Goal: Task Accomplishment & Management: Complete application form

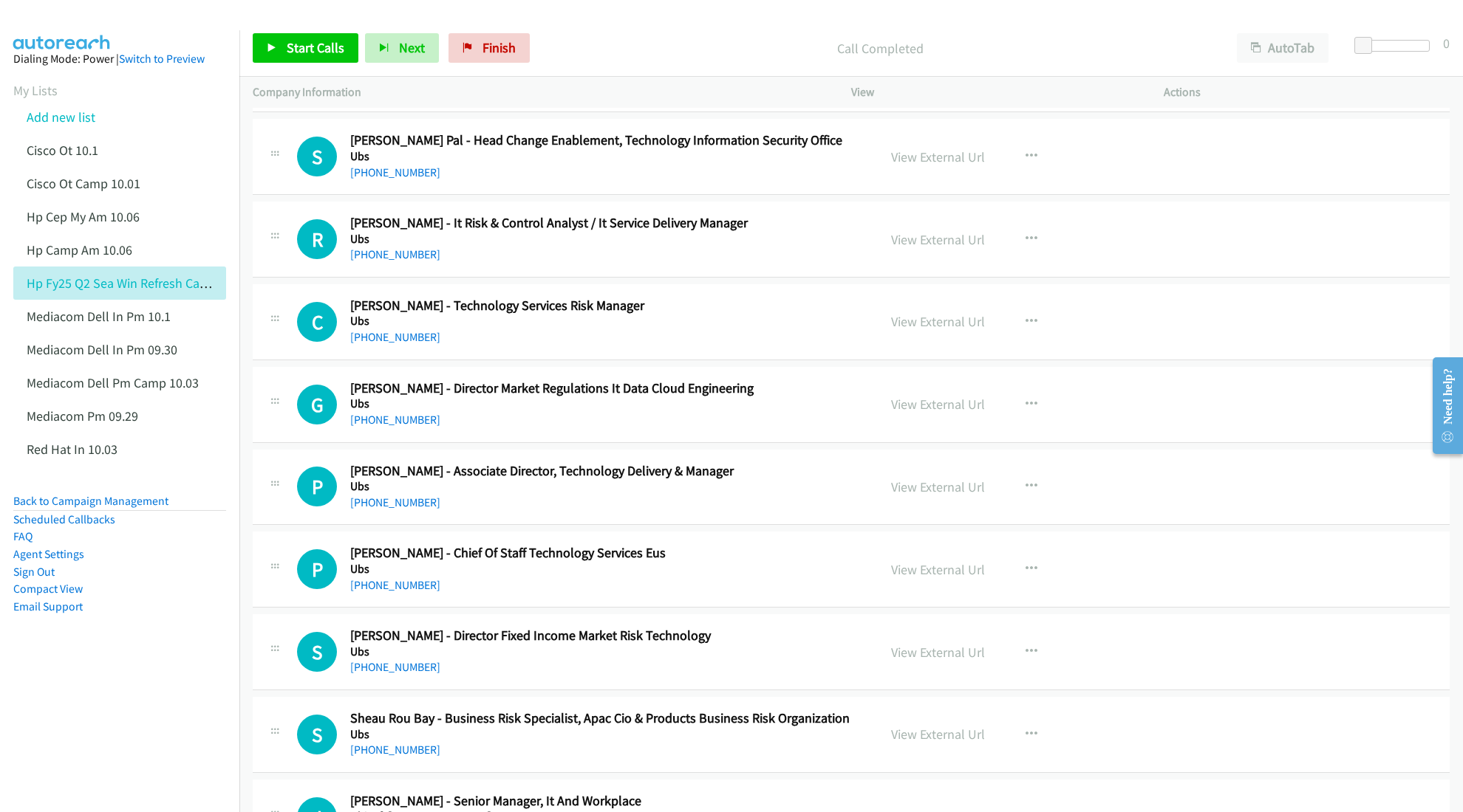
drag, startPoint x: 43, startPoint y: 115, endPoint x: 51, endPoint y: 102, distance: 15.3
click at [45, 112] on link "Add new list" at bounding box center [61, 117] width 69 height 17
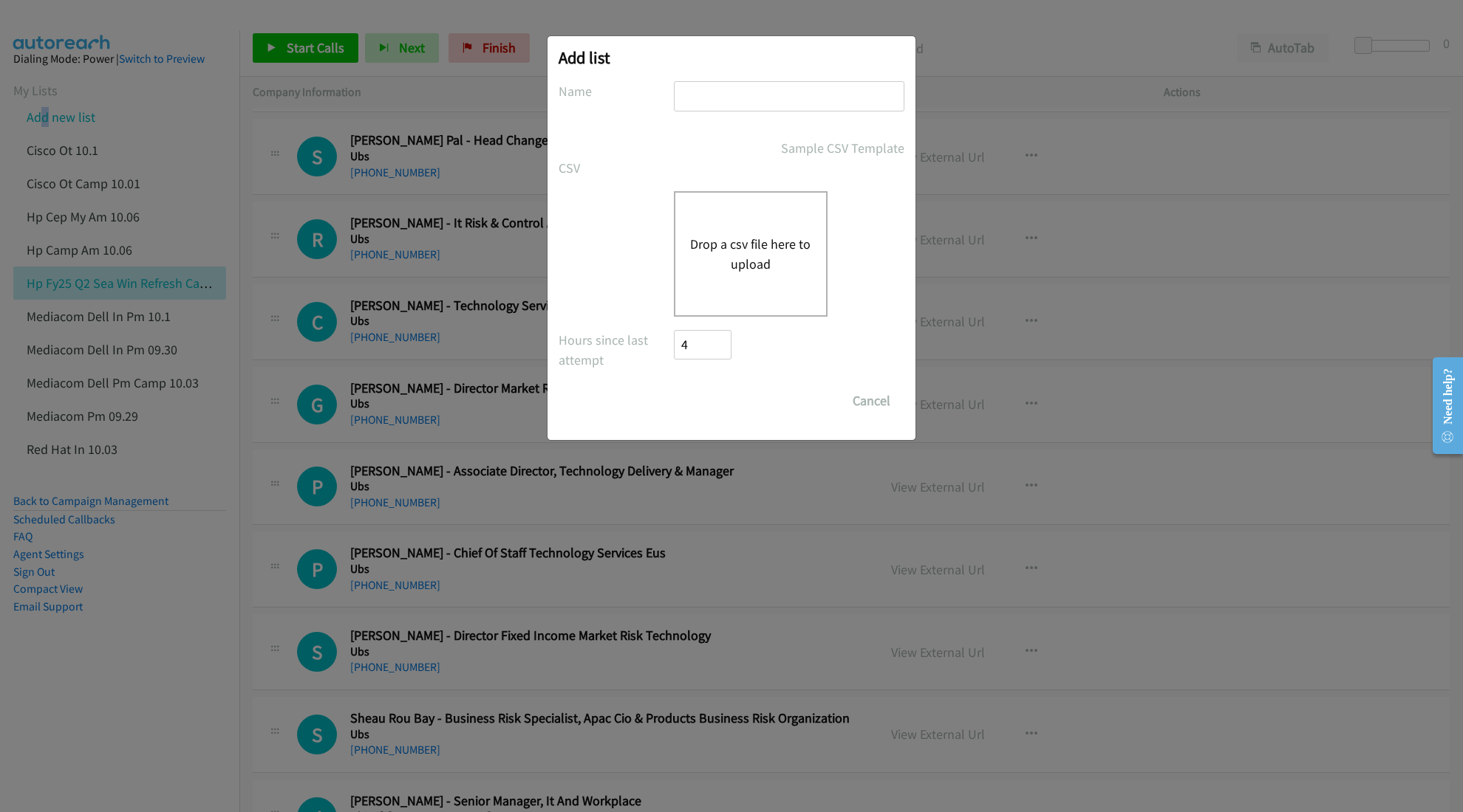
click at [719, 264] on button "Drop a csv file here to upload" at bounding box center [751, 254] width 121 height 39
click at [749, 255] on button "Drop a csv file here to upload" at bounding box center [751, 254] width 121 height 39
click at [745, 257] on button "Drop a csv file here to upload" at bounding box center [751, 254] width 121 height 39
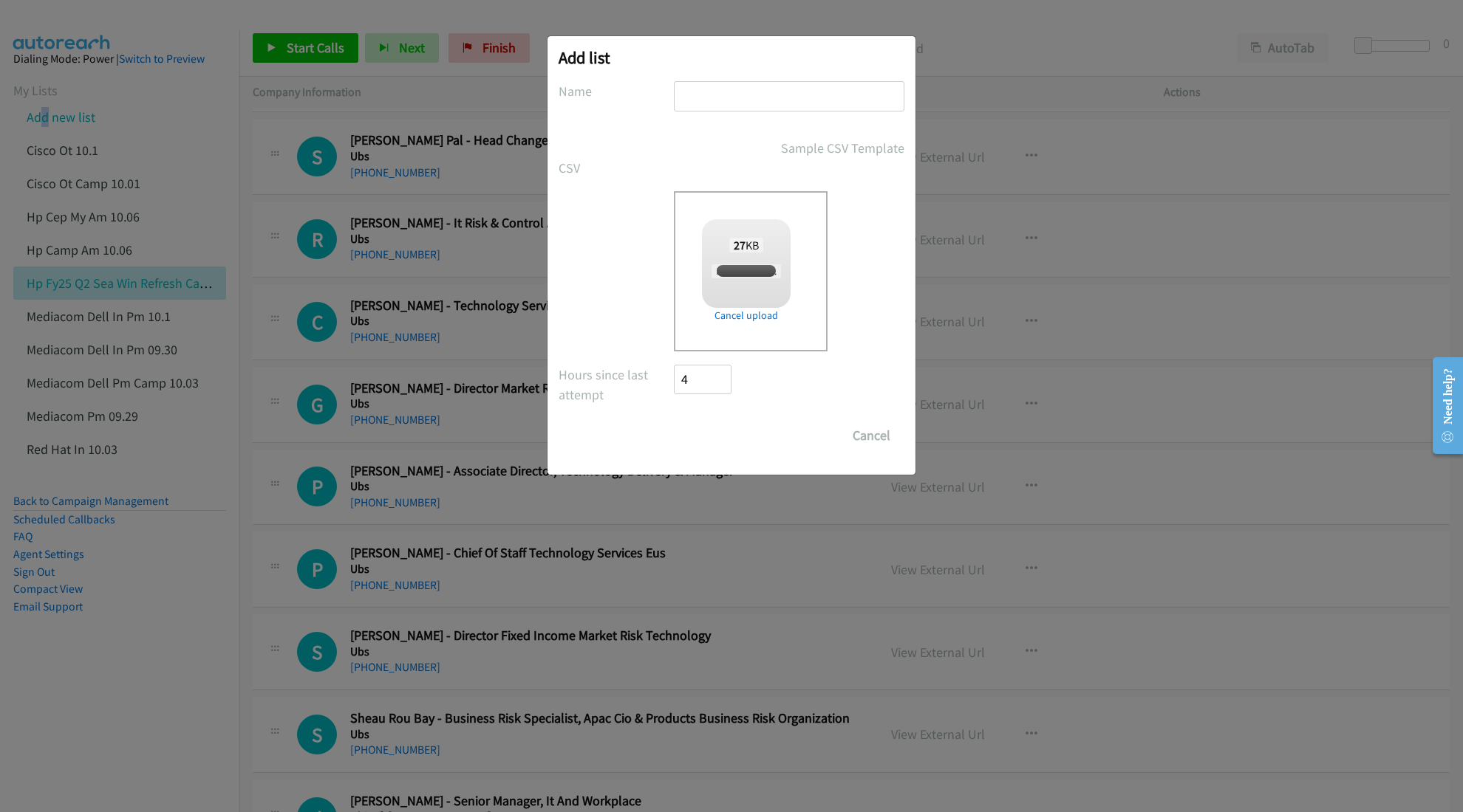
checkbox input "true"
click at [773, 93] on input "text" at bounding box center [788, 96] width 231 height 30
type input "HP BPS and ACS TH PM 10.06"
click at [725, 425] on input "Save List" at bounding box center [712, 435] width 77 height 29
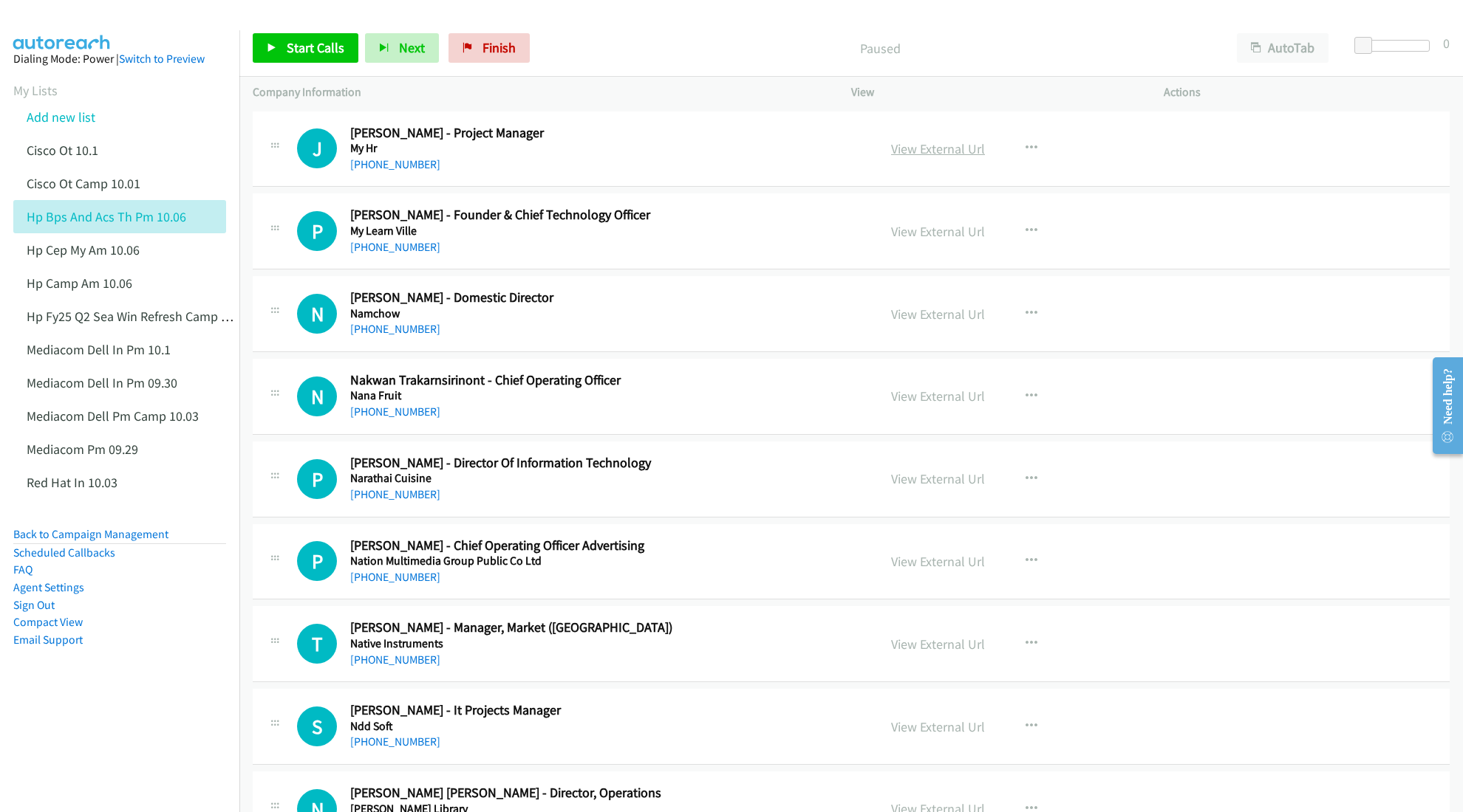
click at [941, 149] on link "View External Url" at bounding box center [938, 149] width 94 height 17
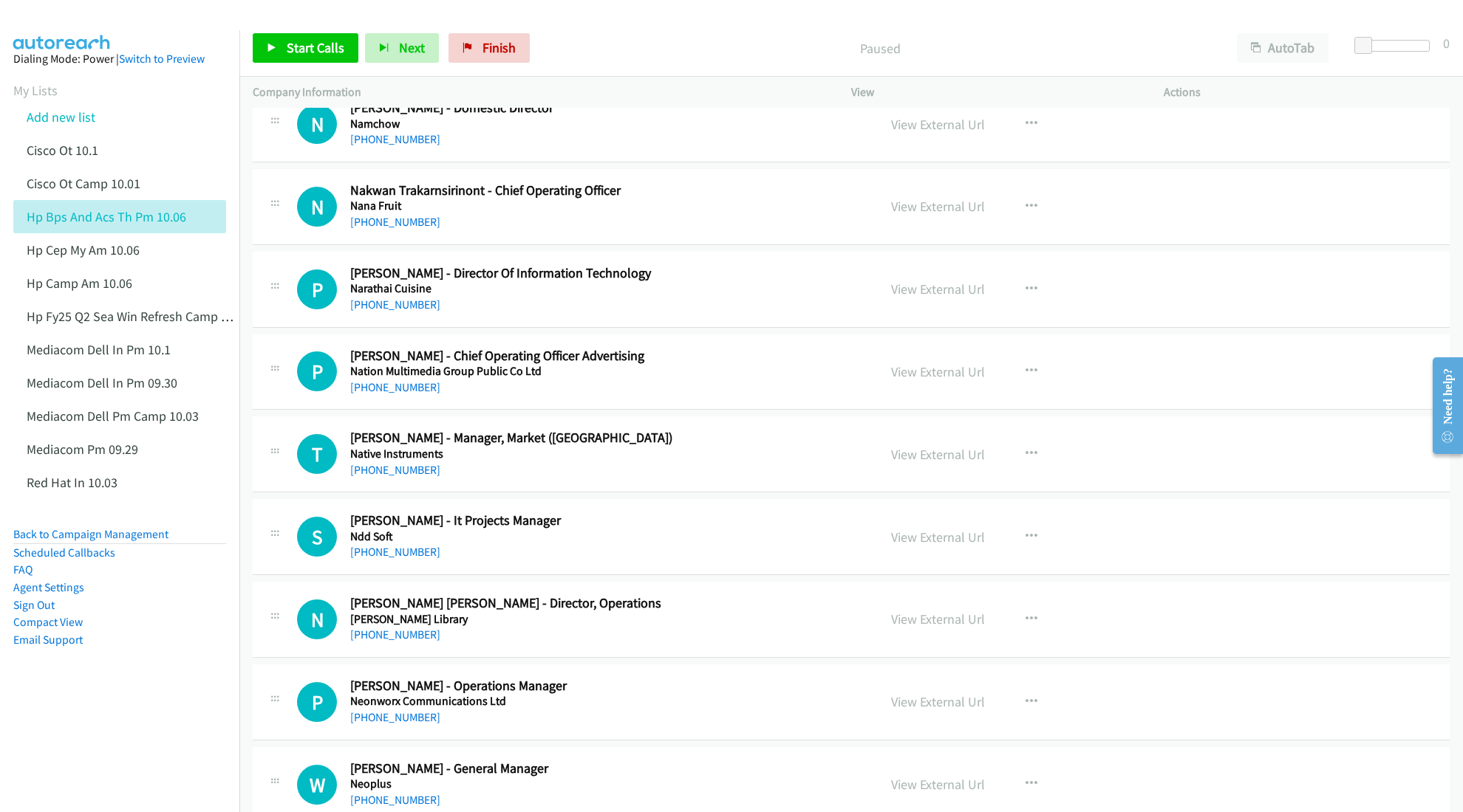
scroll to position [197, 0]
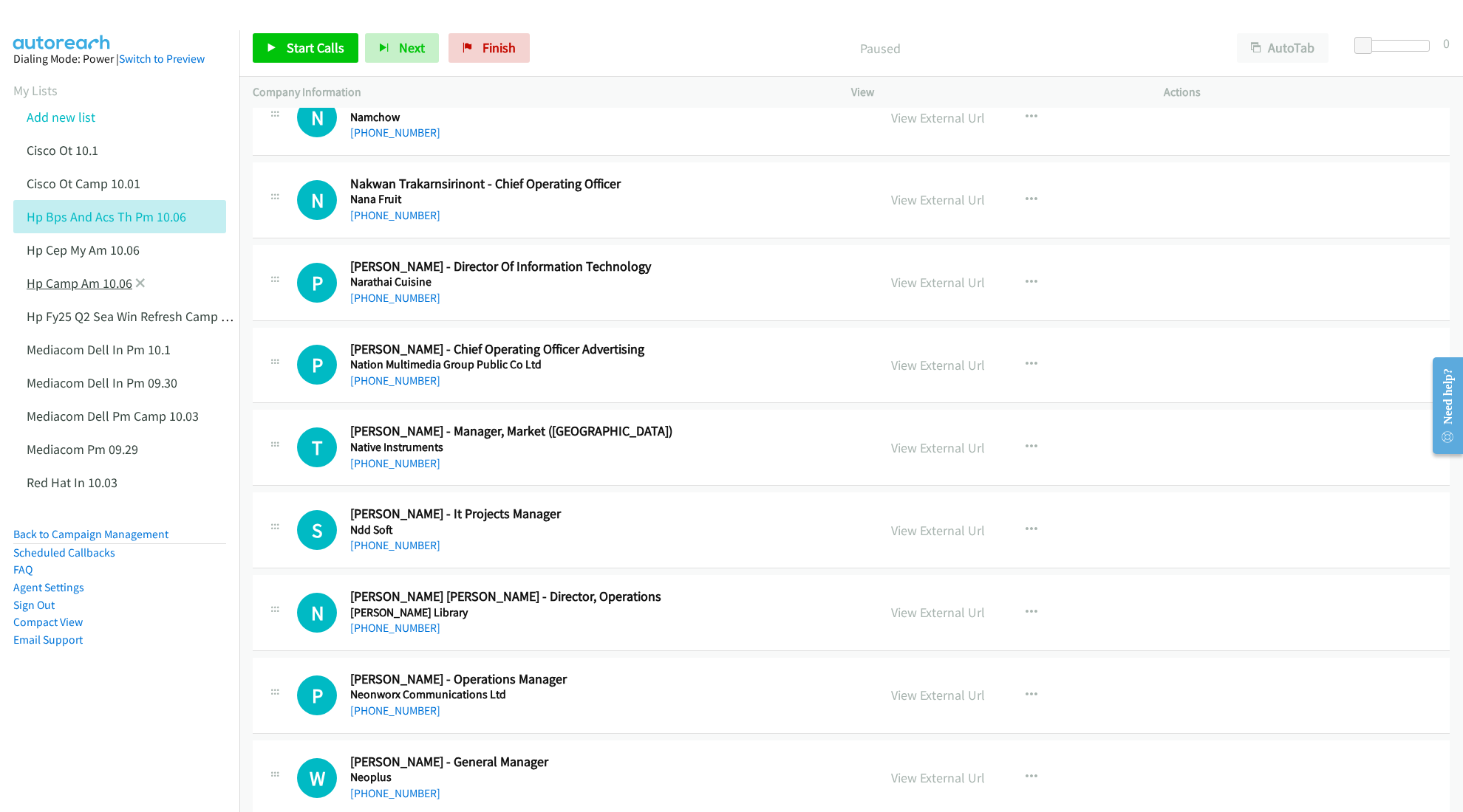
click at [86, 288] on link "Hp Camp Am 10.06" at bounding box center [79, 283] width 106 height 17
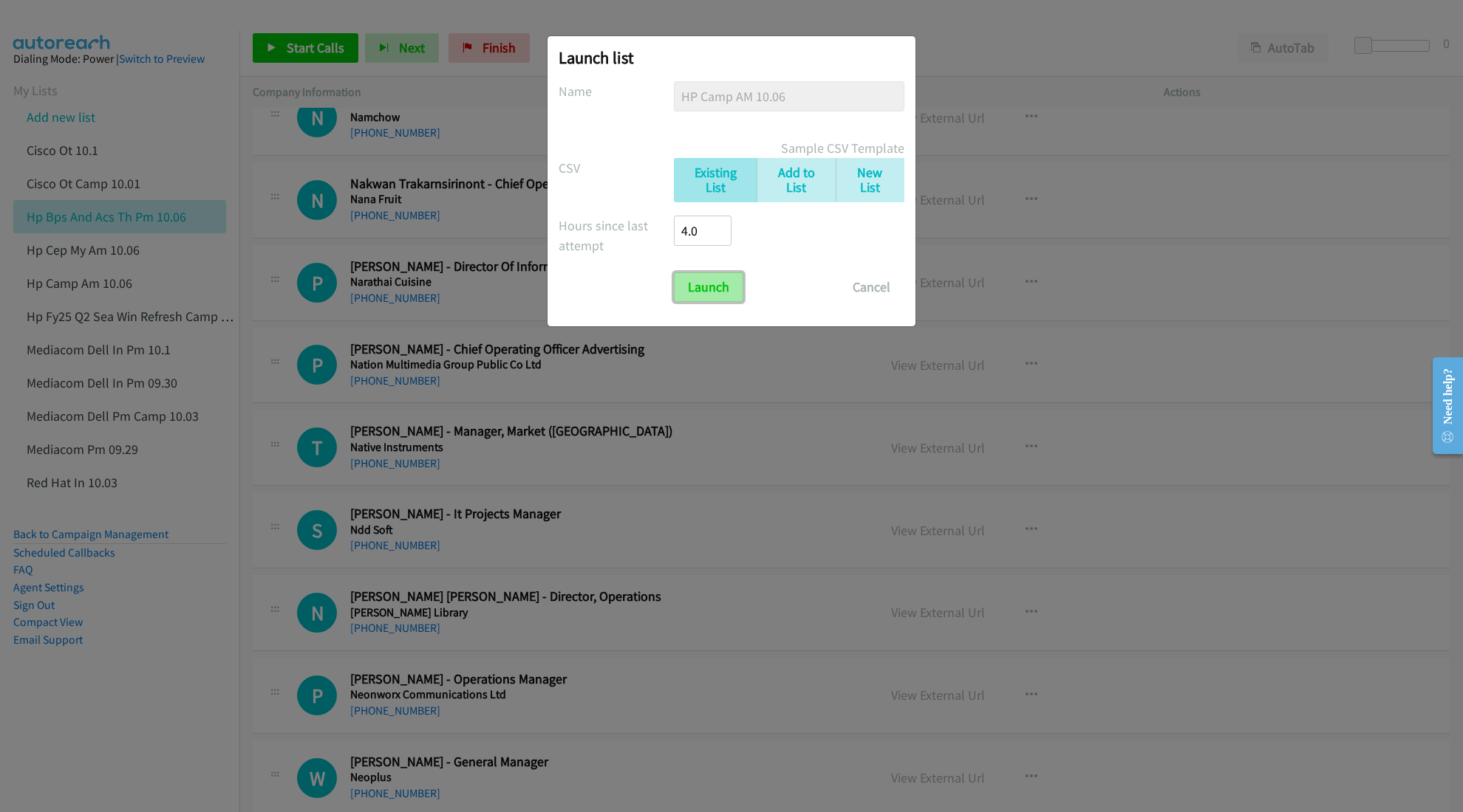
click at [696, 281] on input "Launch" at bounding box center [709, 288] width 70 height 29
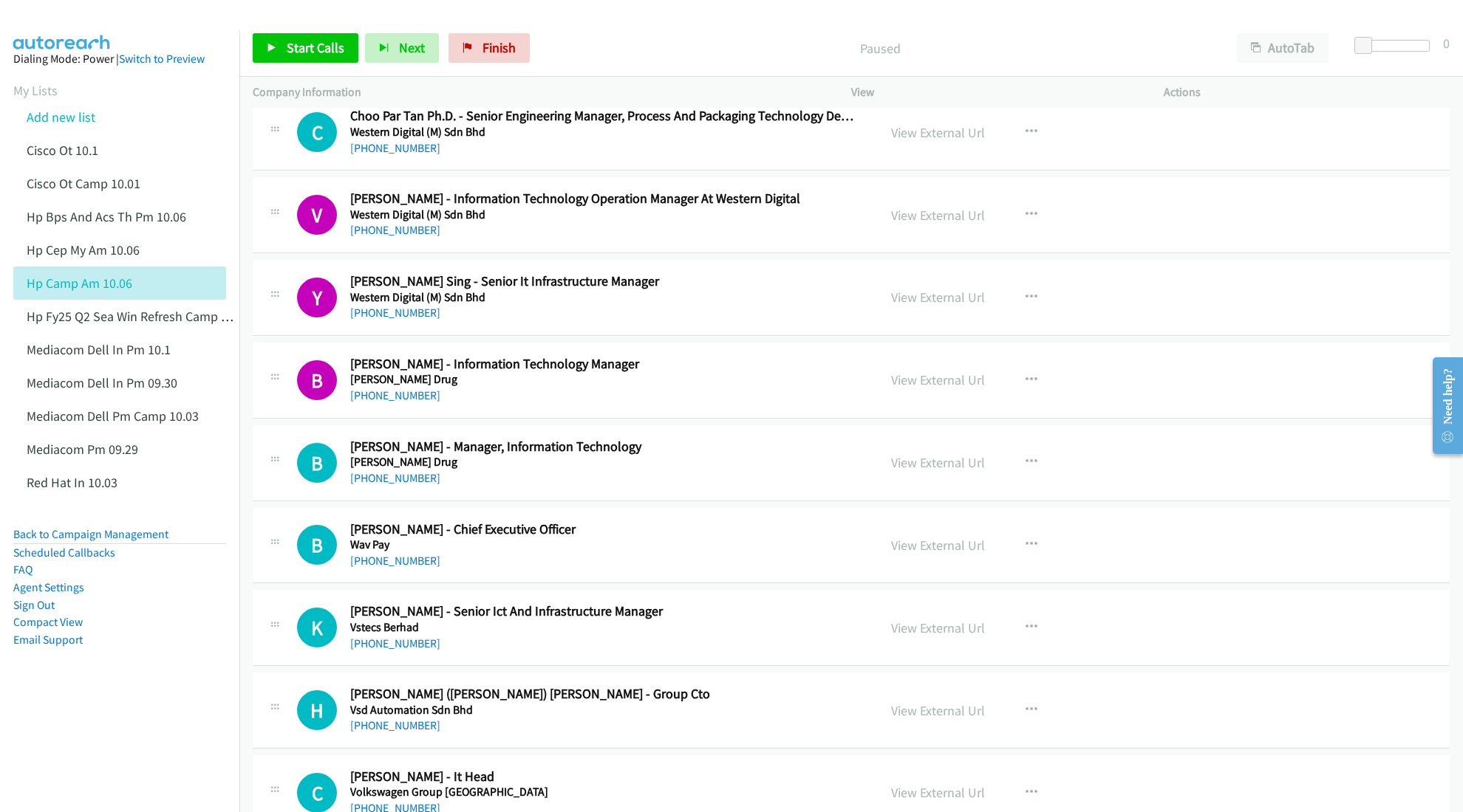
scroll to position [985, 0]
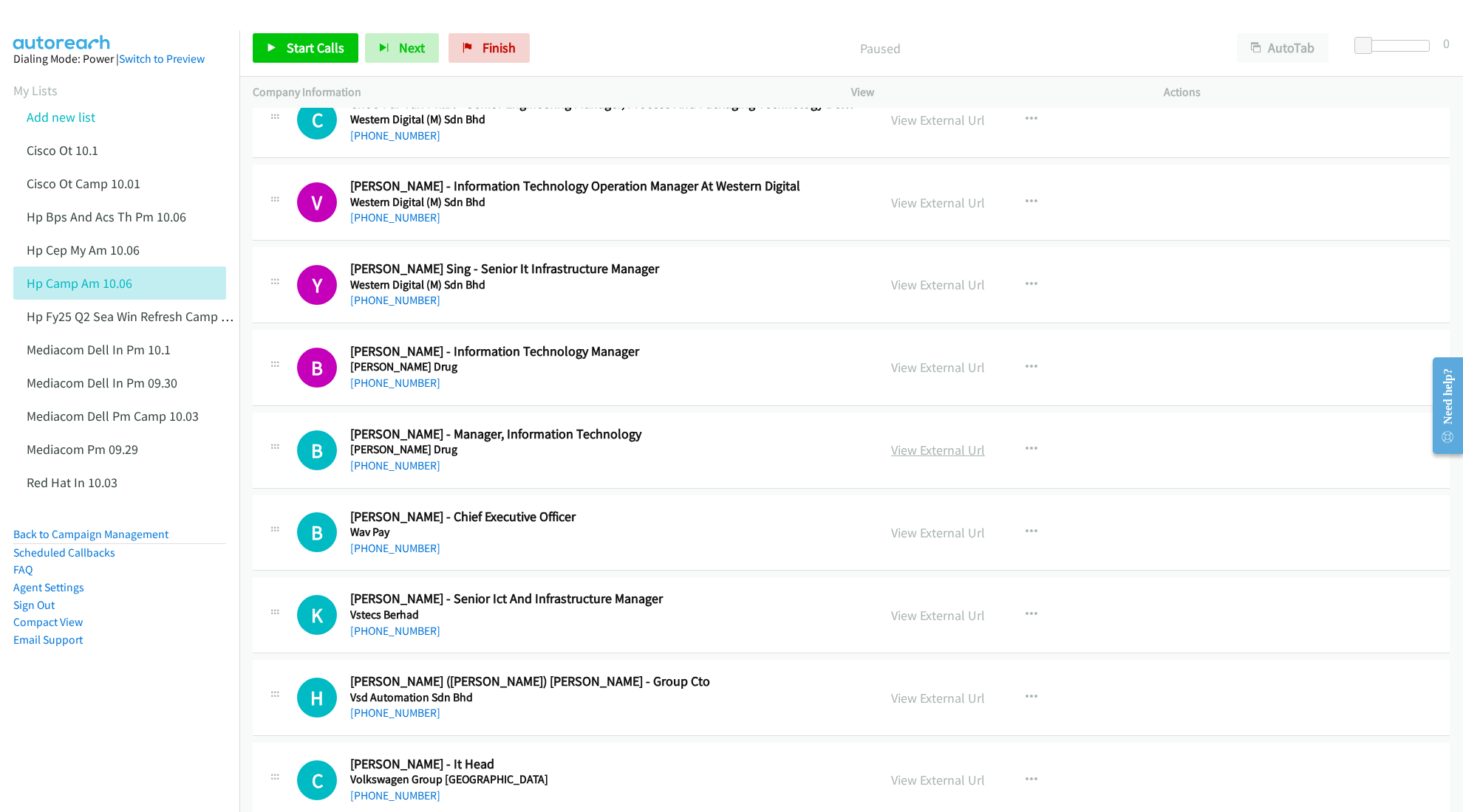
click at [944, 452] on link "View External Url" at bounding box center [938, 450] width 94 height 17
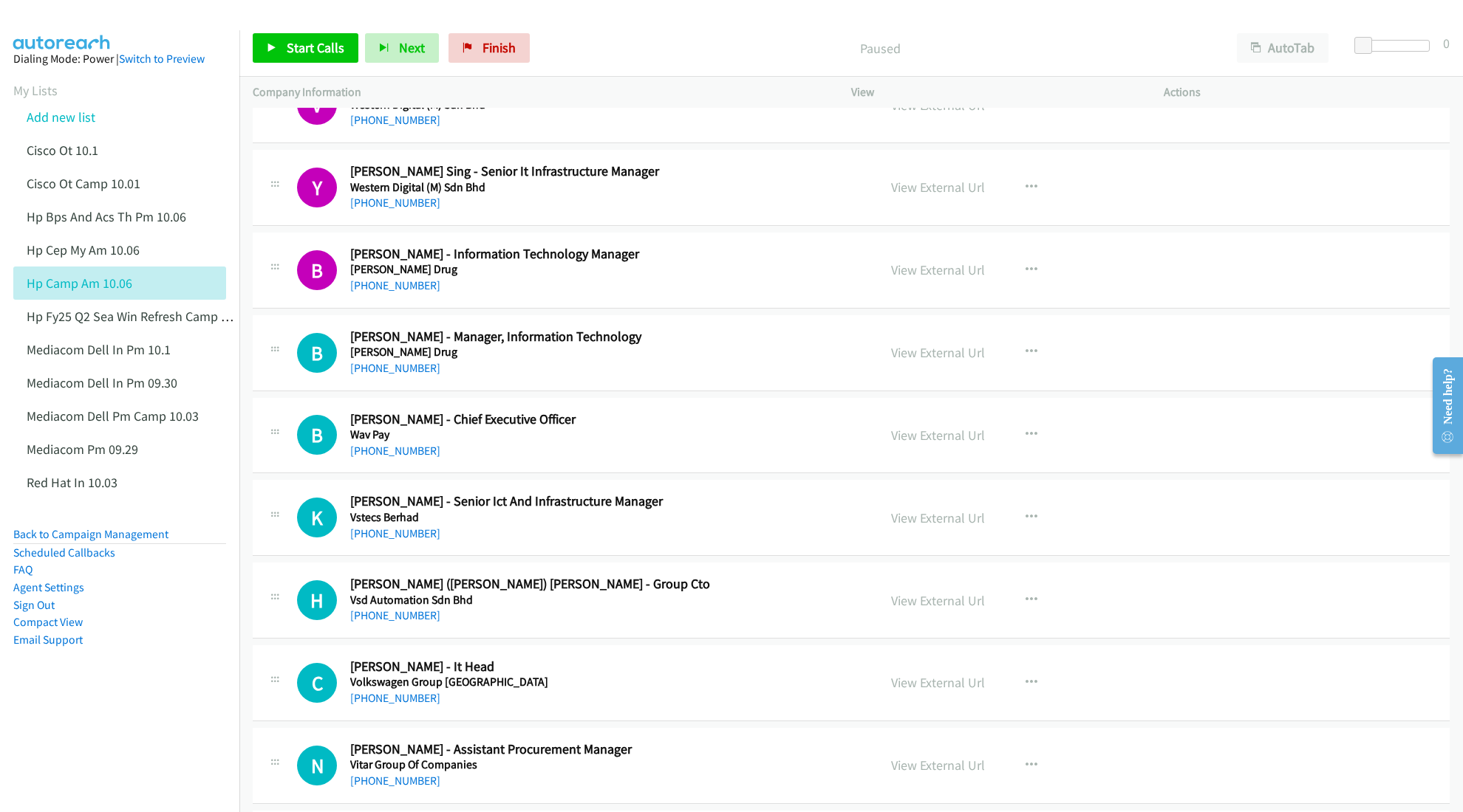
scroll to position [1083, 0]
click at [920, 523] on link "View External Url" at bounding box center [938, 517] width 94 height 17
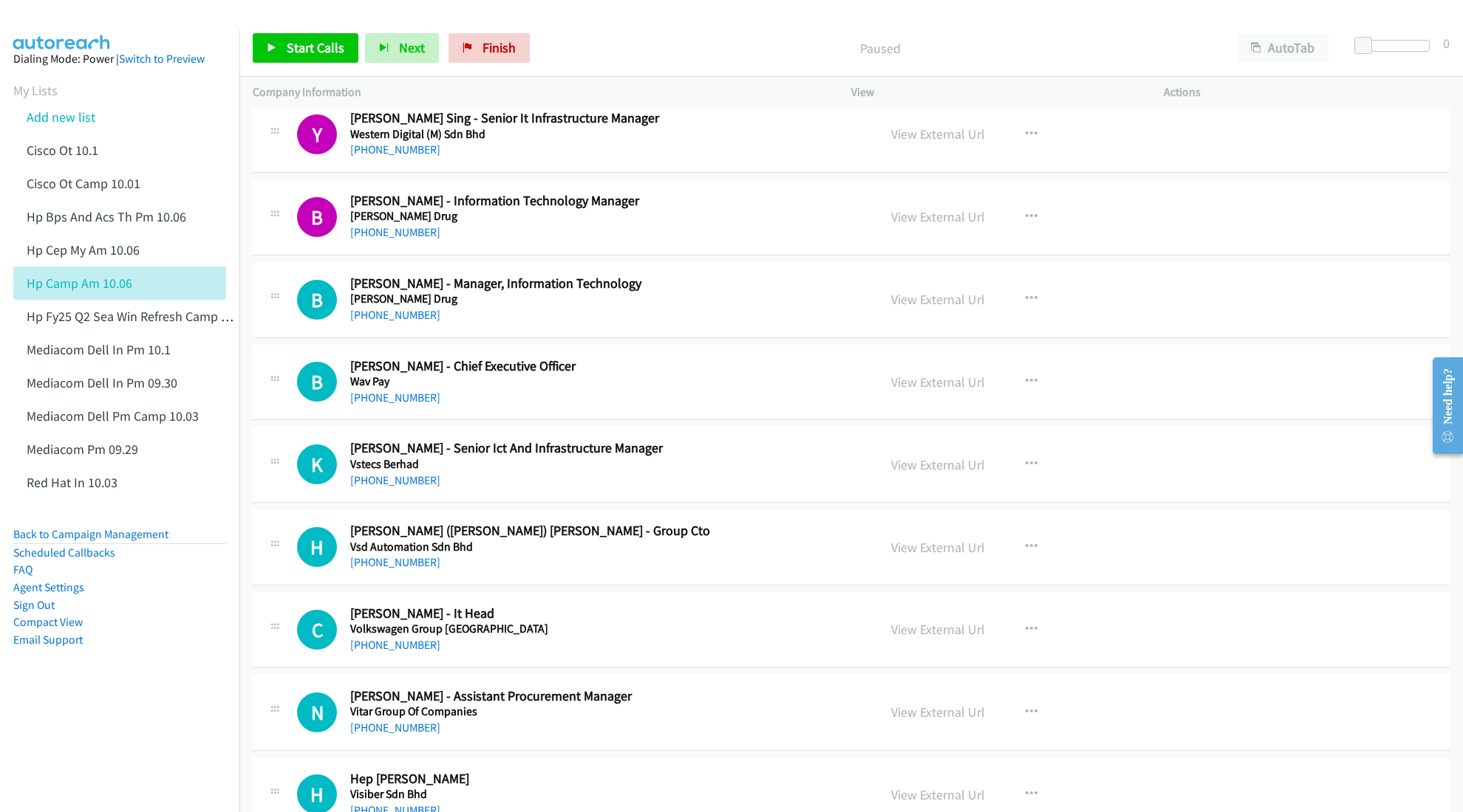
scroll to position [1182, 0]
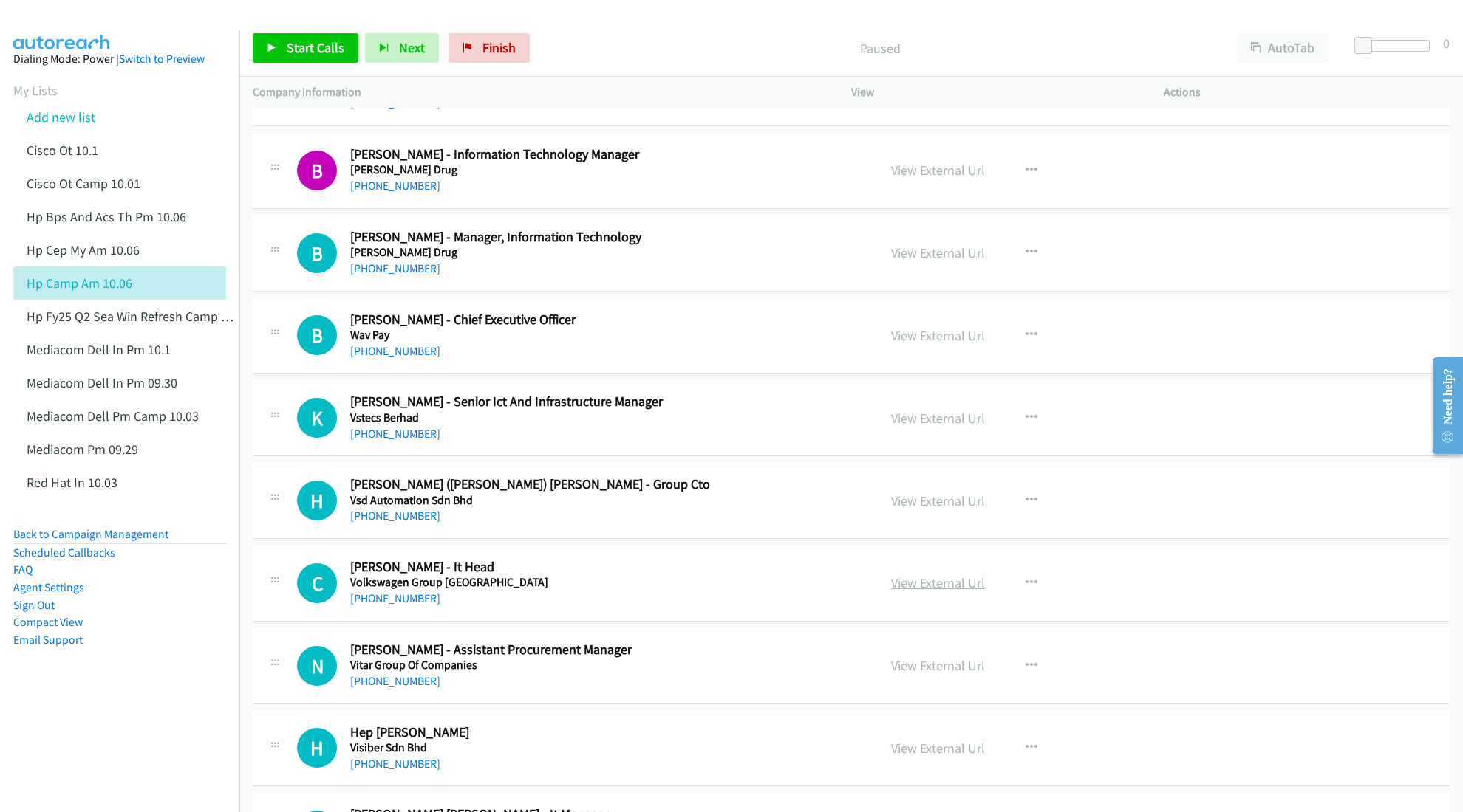
click at [911, 586] on link "View External Url" at bounding box center [938, 583] width 94 height 17
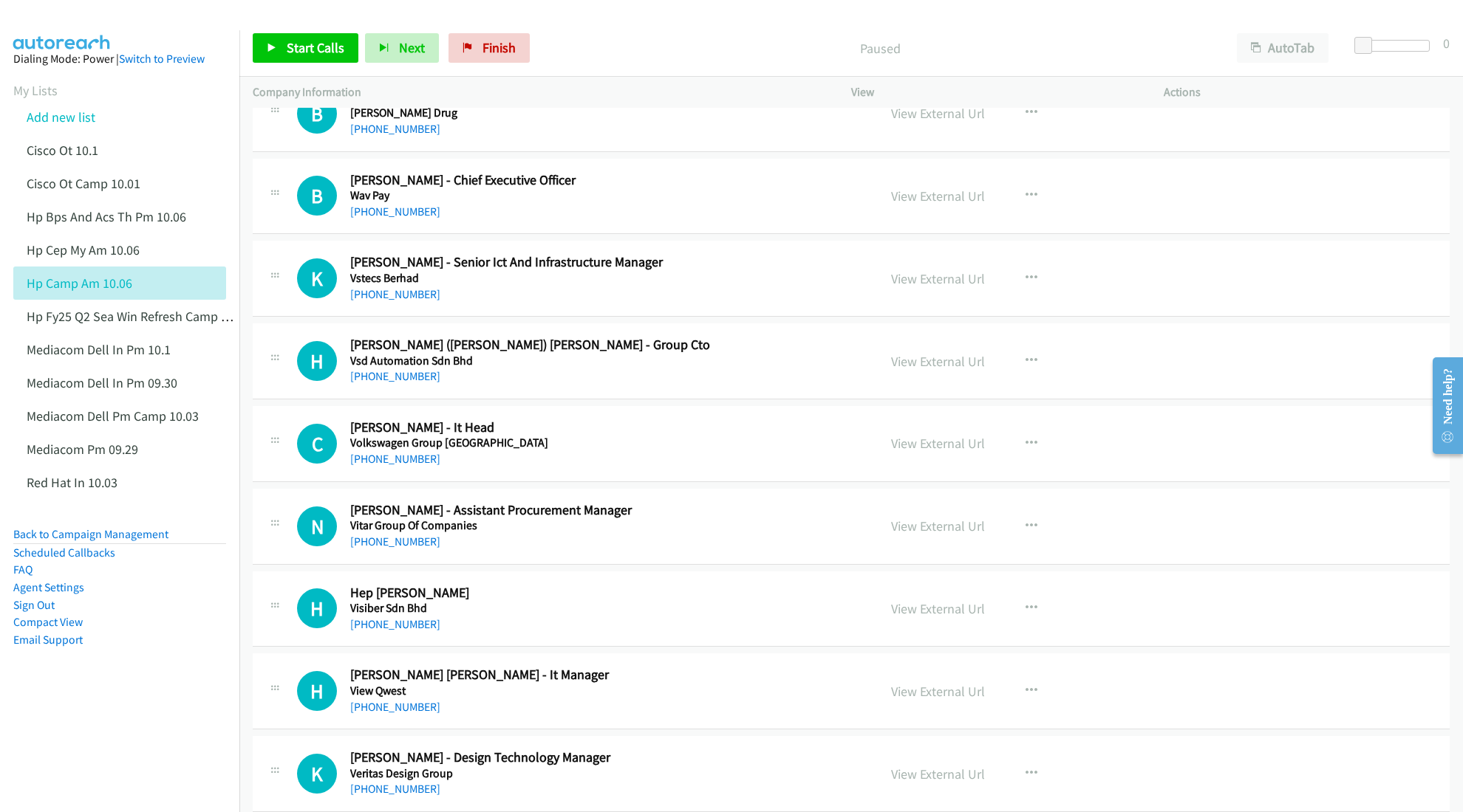
scroll to position [1378, 0]
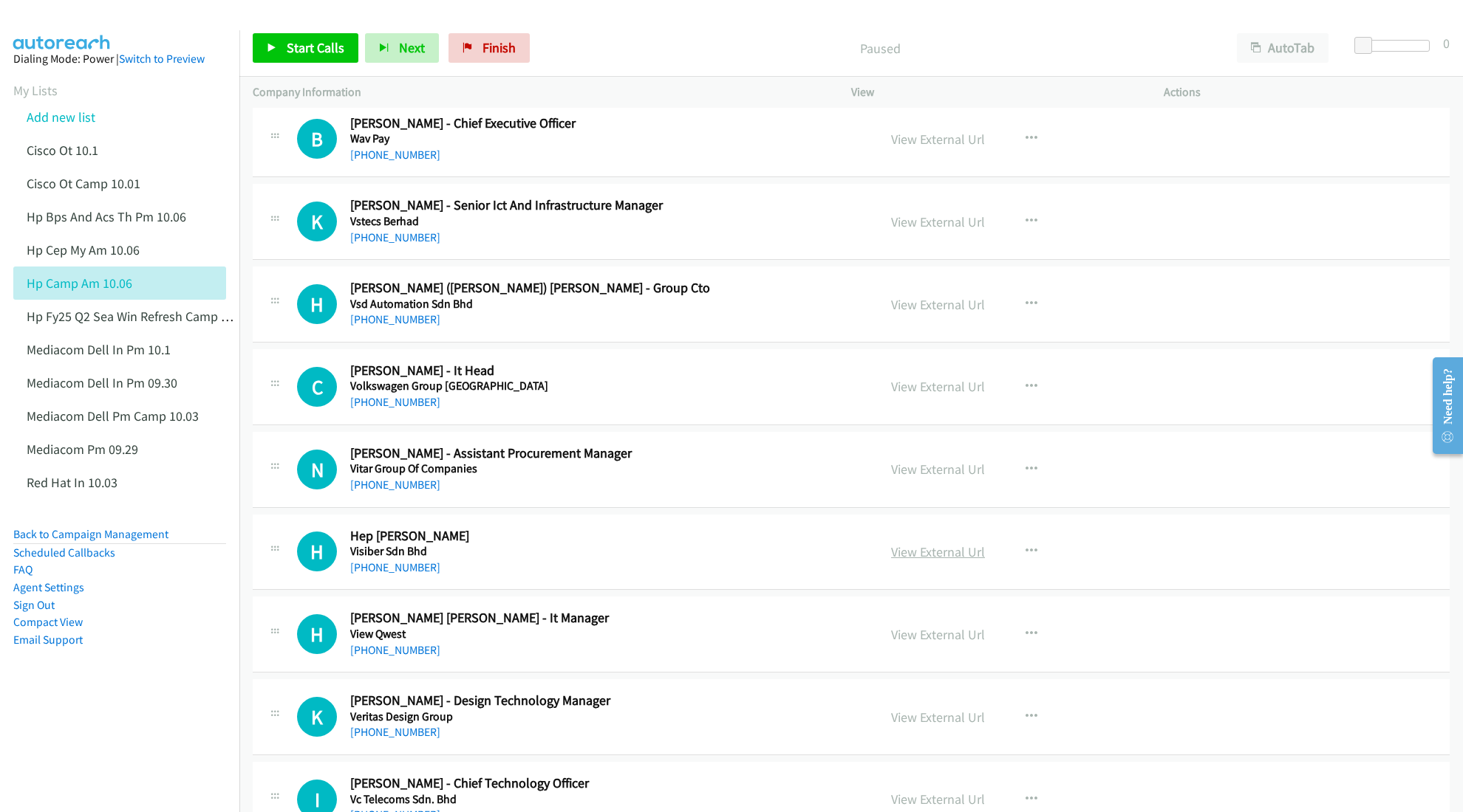
click at [912, 556] on link "View External Url" at bounding box center [938, 552] width 94 height 17
click at [923, 632] on link "View External Url" at bounding box center [938, 635] width 94 height 17
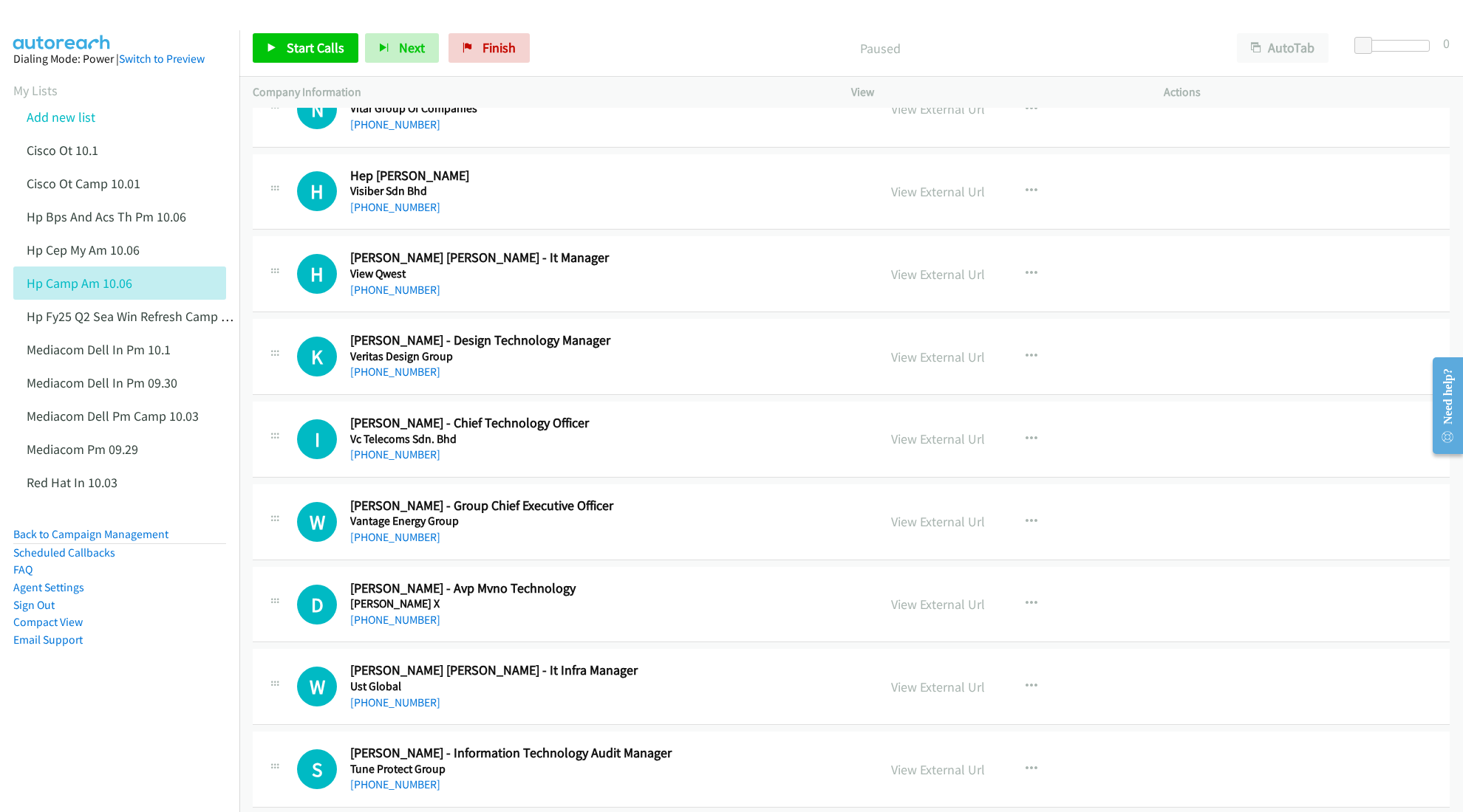
scroll to position [1773, 0]
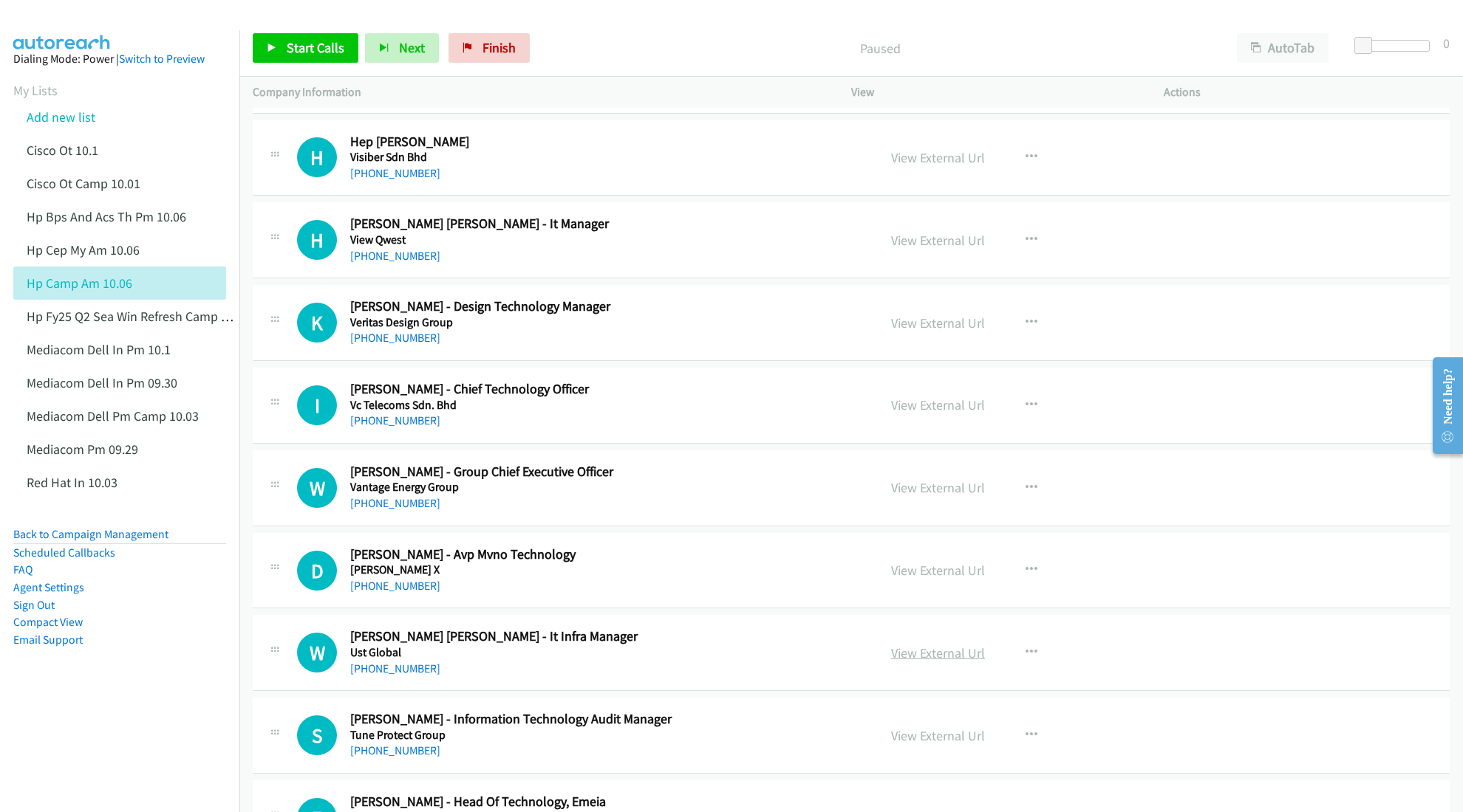
click at [936, 660] on link "View External Url" at bounding box center [938, 653] width 94 height 17
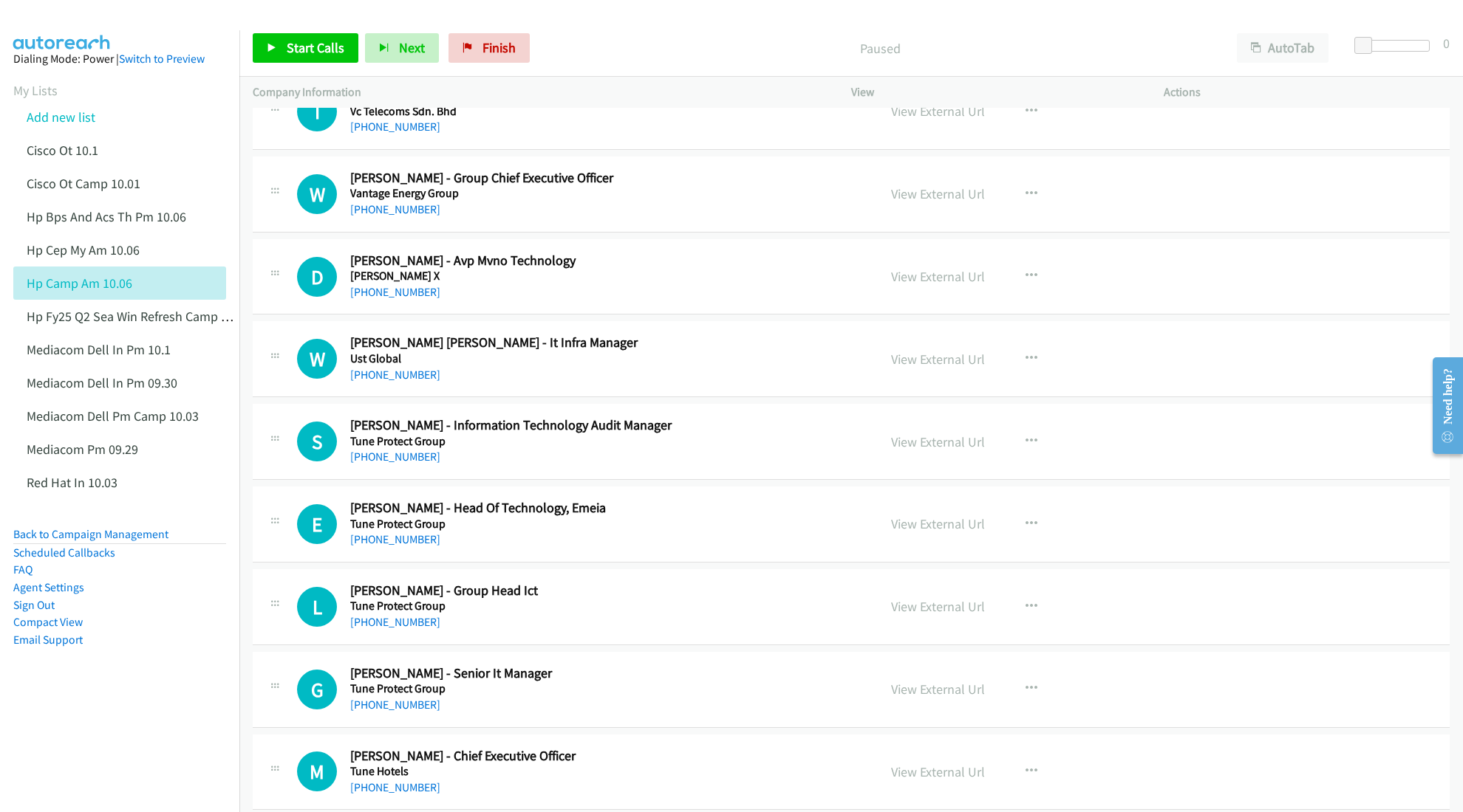
scroll to position [2068, 0]
click at [81, 114] on link "Add new list" at bounding box center [61, 117] width 69 height 17
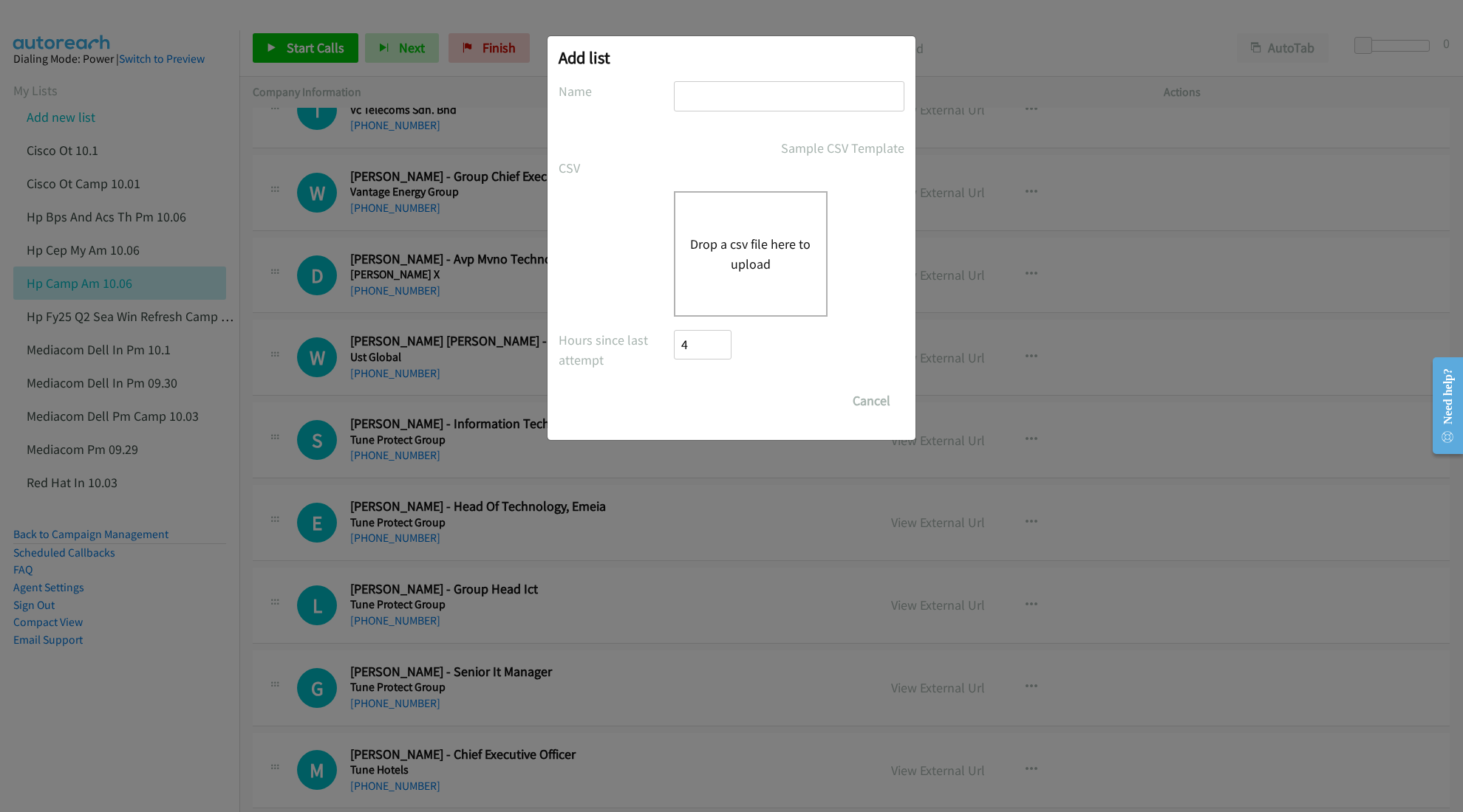
click at [731, 237] on button "Drop a csv file here to upload" at bounding box center [751, 254] width 121 height 39
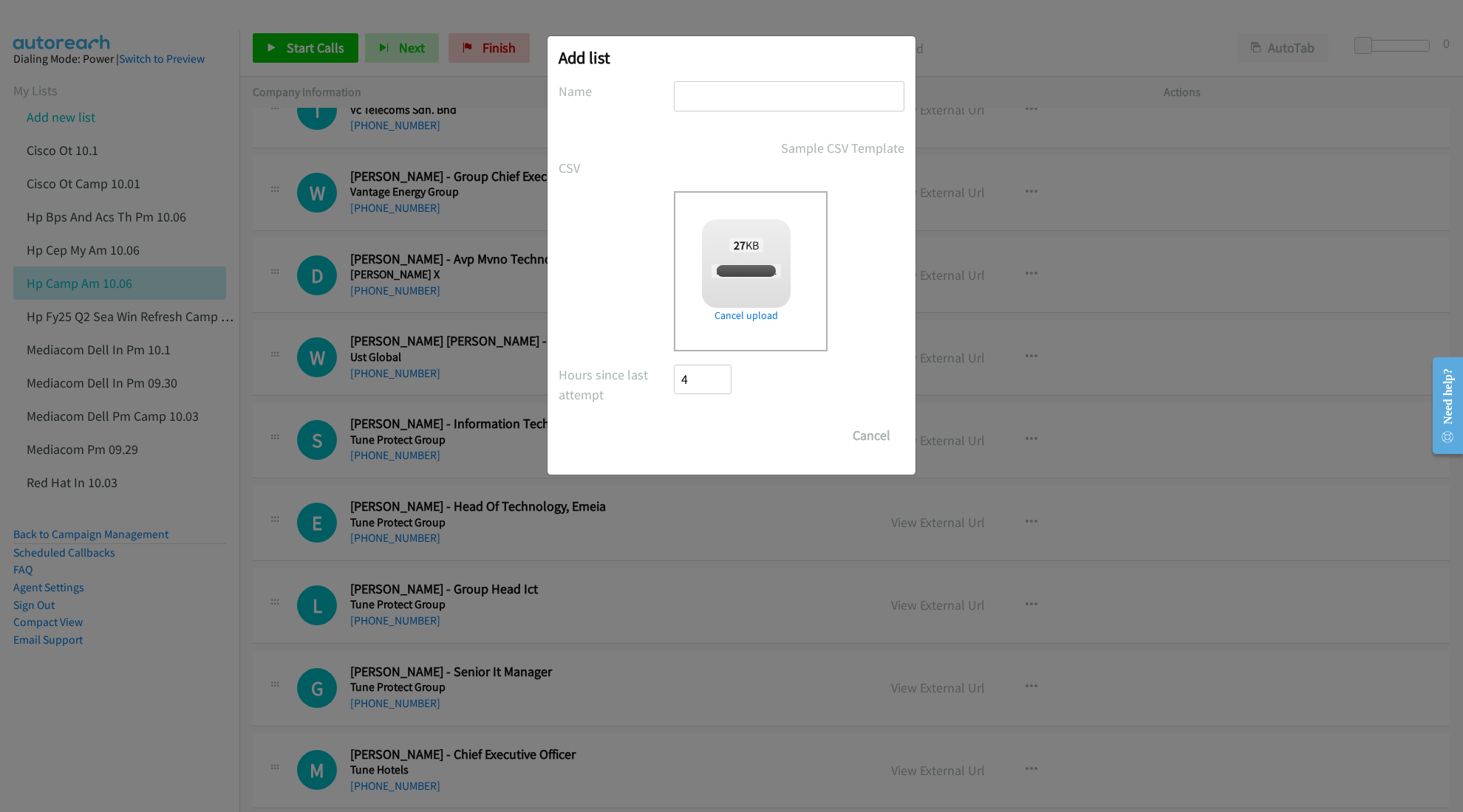
checkbox input "true"
click at [741, 88] on input "text" at bounding box center [788, 96] width 231 height 30
type input "HP TH PM 10.06"
click at [728, 435] on input "Save List" at bounding box center [712, 435] width 77 height 29
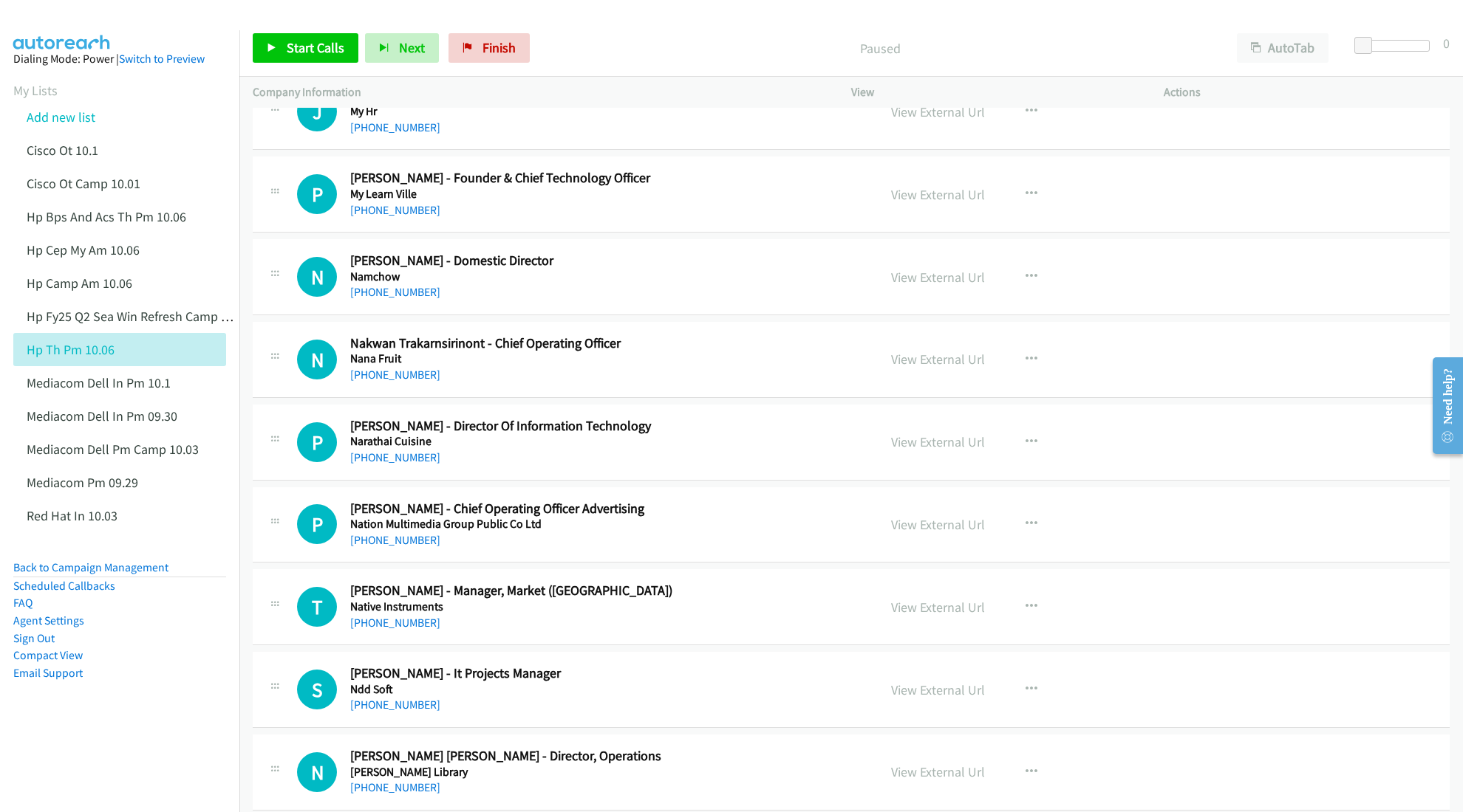
scroll to position [98, 0]
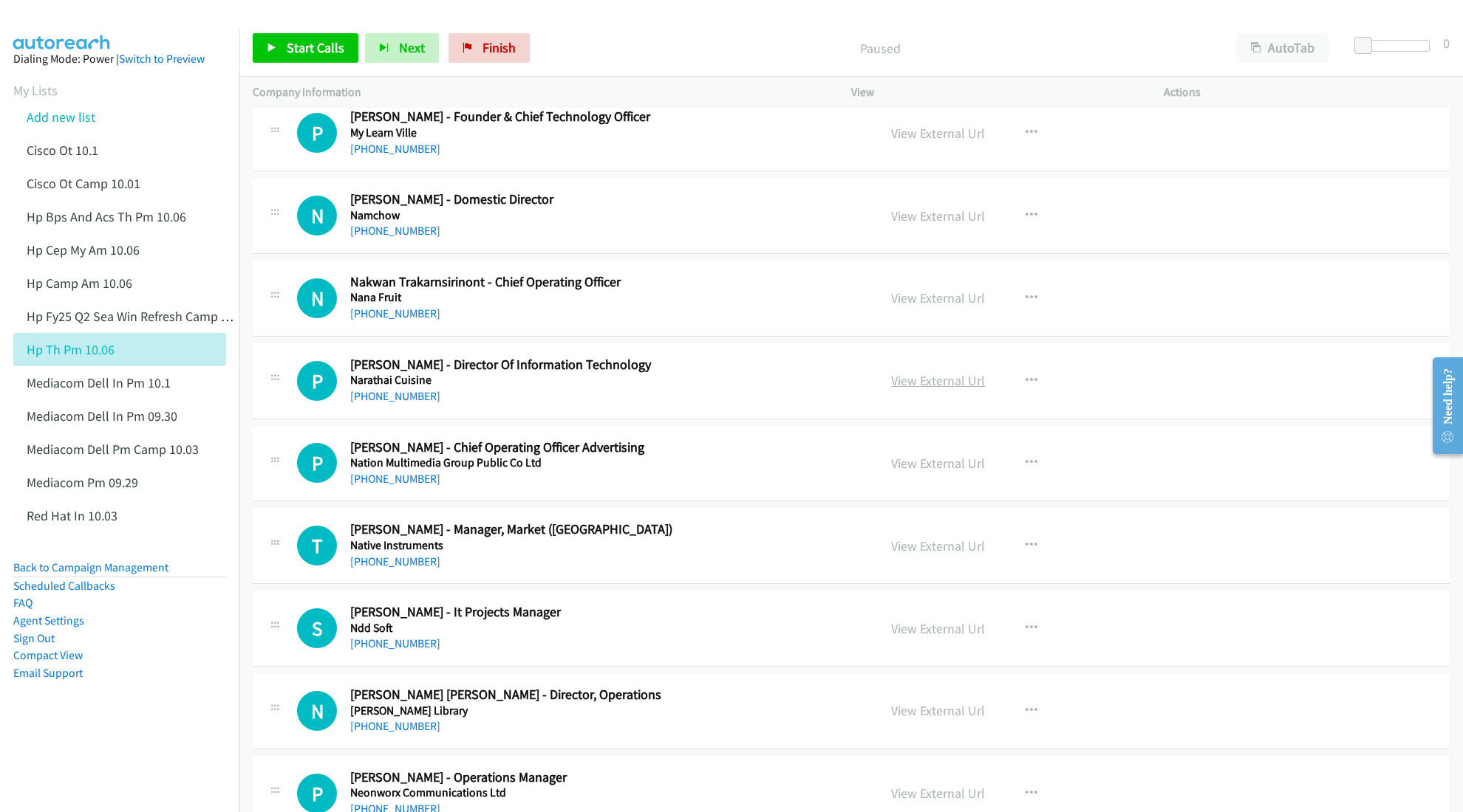
click at [906, 384] on link "View External Url" at bounding box center [938, 380] width 94 height 17
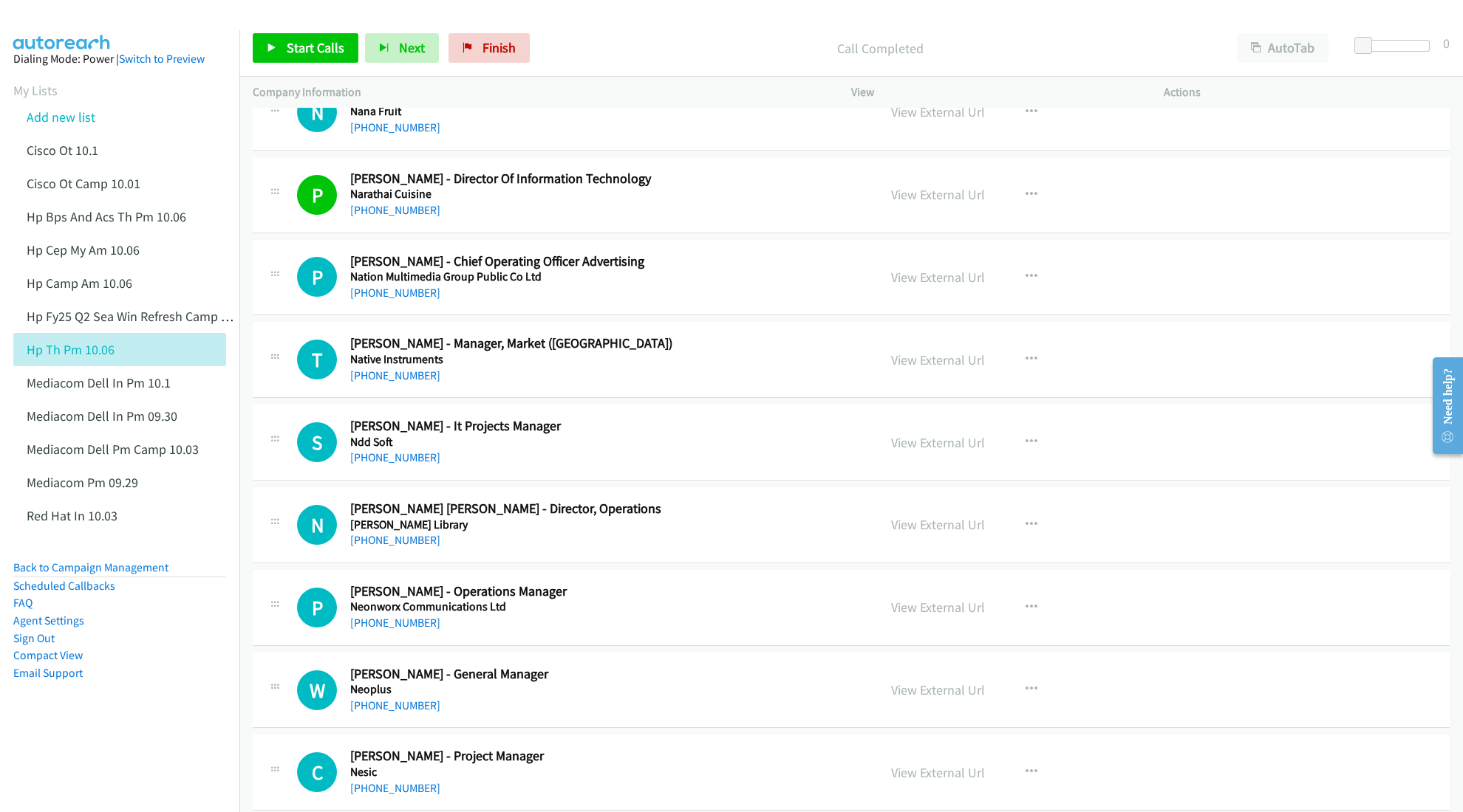
scroll to position [296, 0]
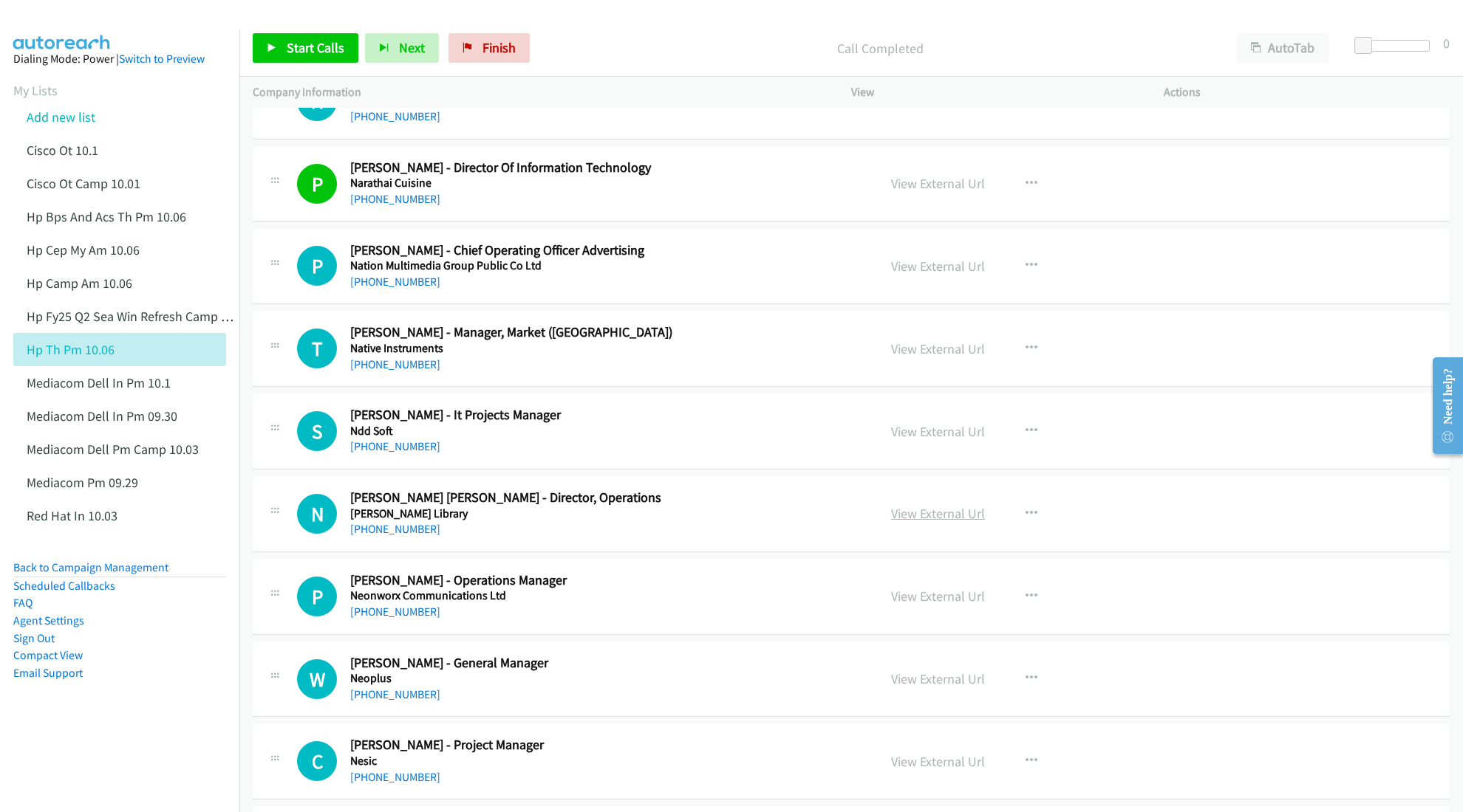
click at [916, 518] on link "View External Url" at bounding box center [938, 513] width 94 height 17
click at [908, 595] on link "View External Url" at bounding box center [938, 596] width 94 height 17
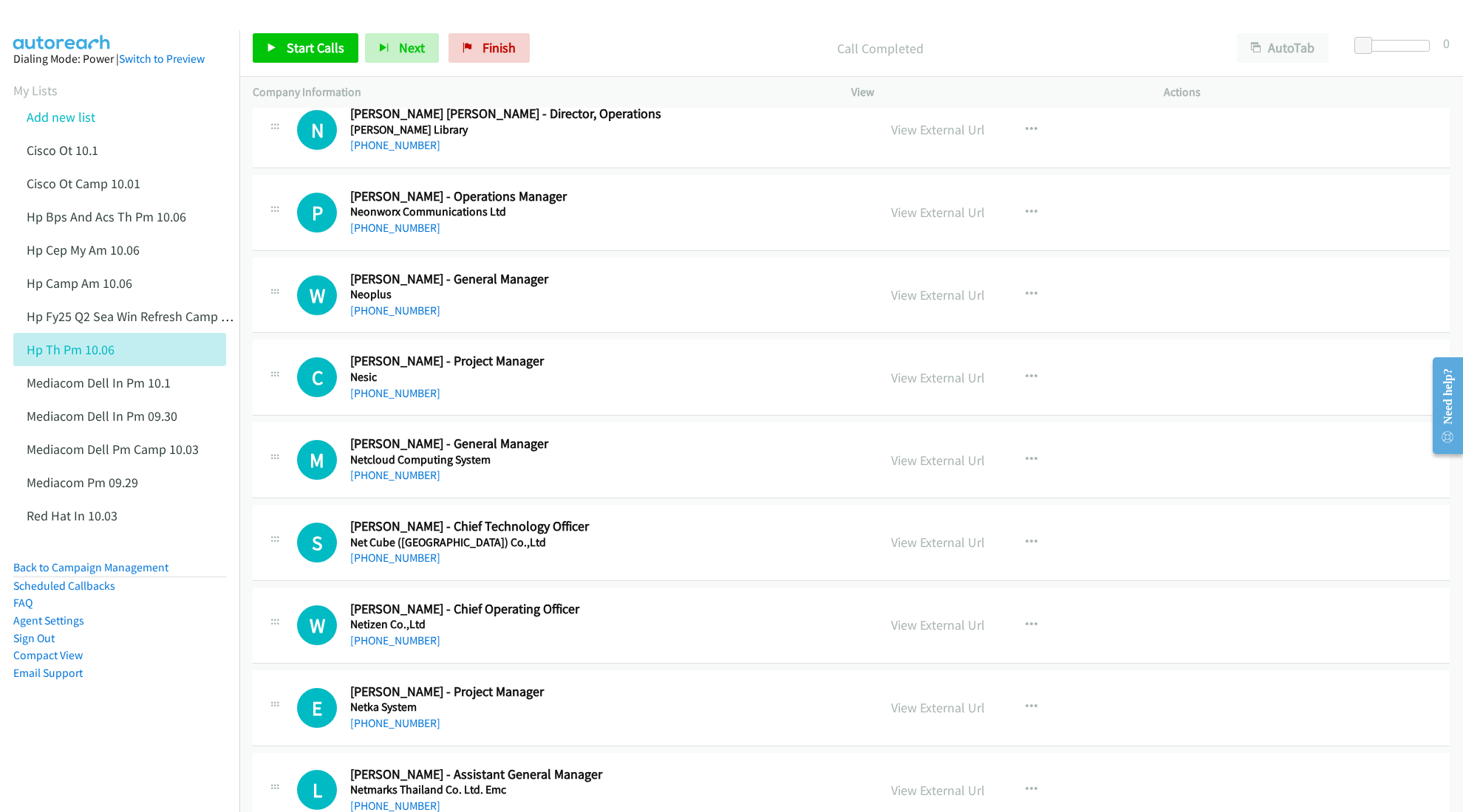
scroll to position [689, 0]
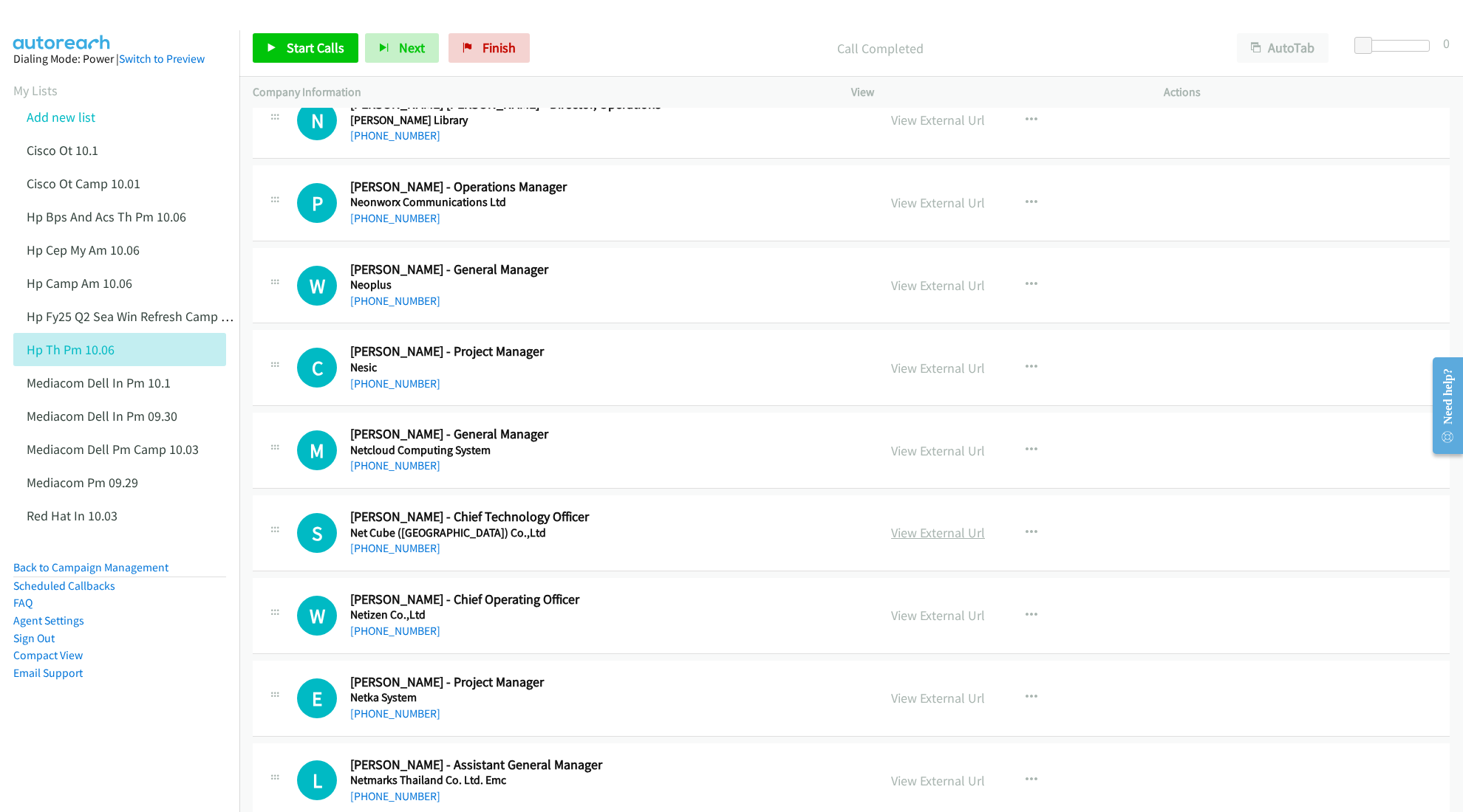
click at [941, 536] on link "View External Url" at bounding box center [938, 533] width 94 height 17
click at [934, 613] on link "View External Url" at bounding box center [938, 615] width 94 height 17
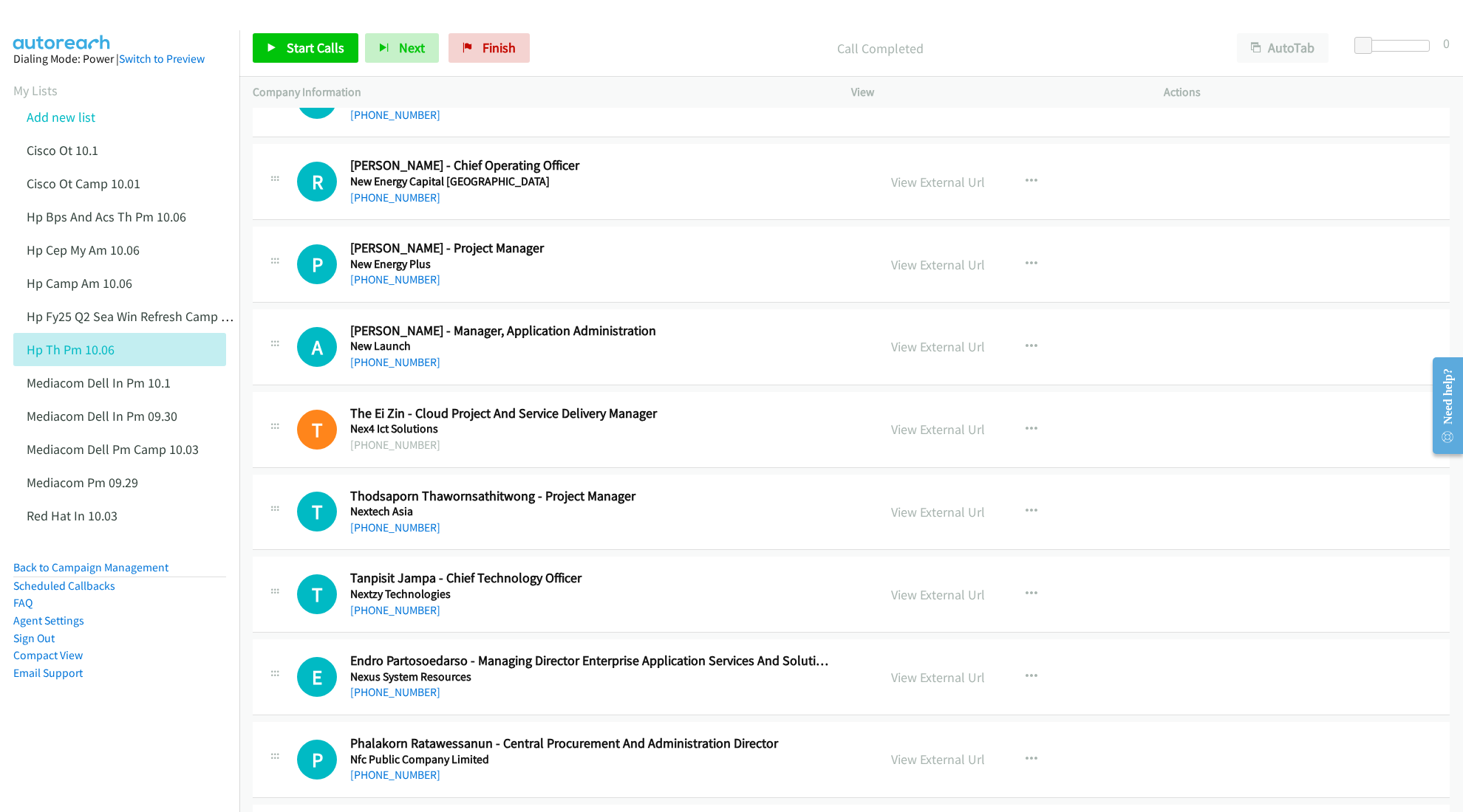
scroll to position [1378, 0]
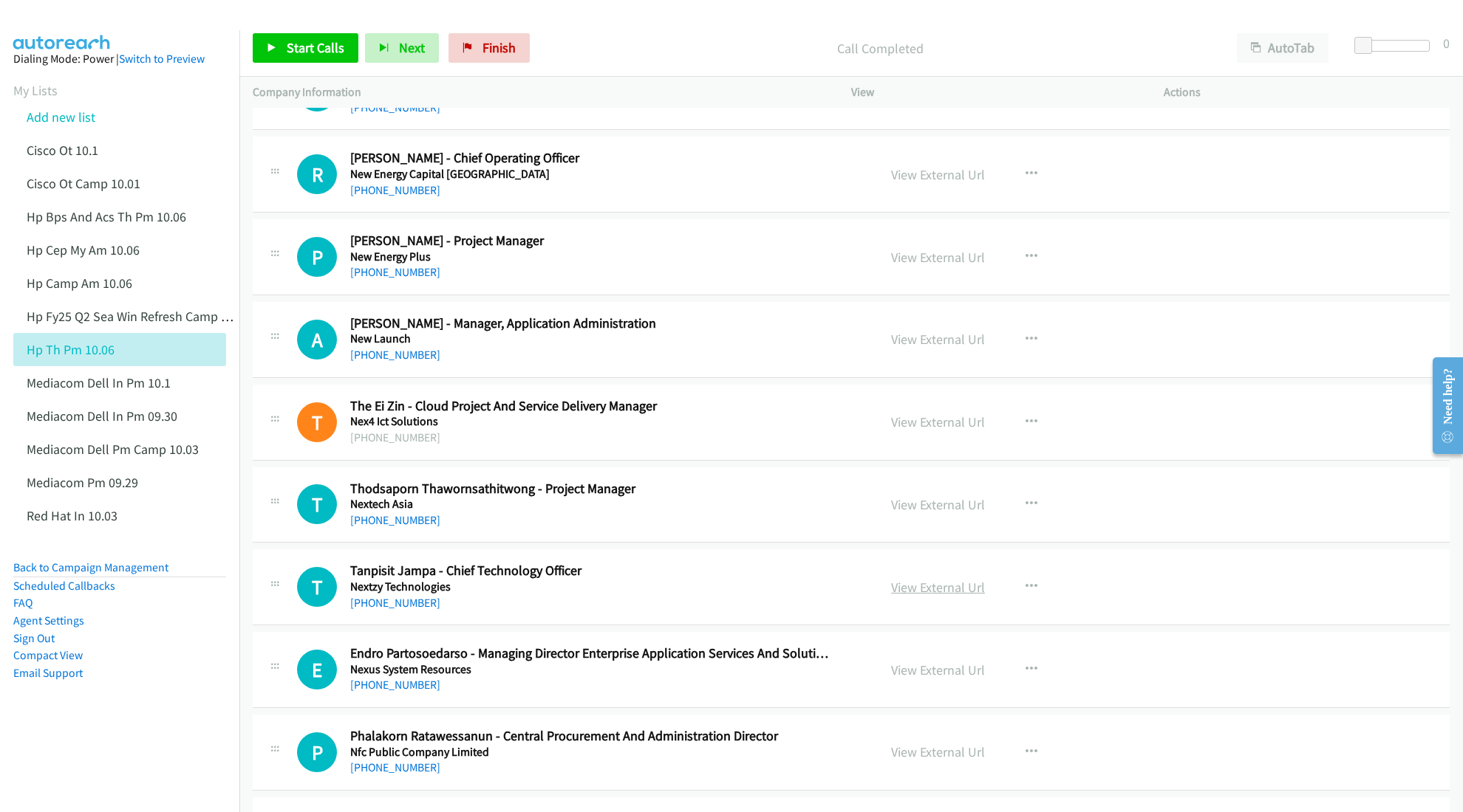
click at [911, 591] on link "View External Url" at bounding box center [938, 587] width 94 height 17
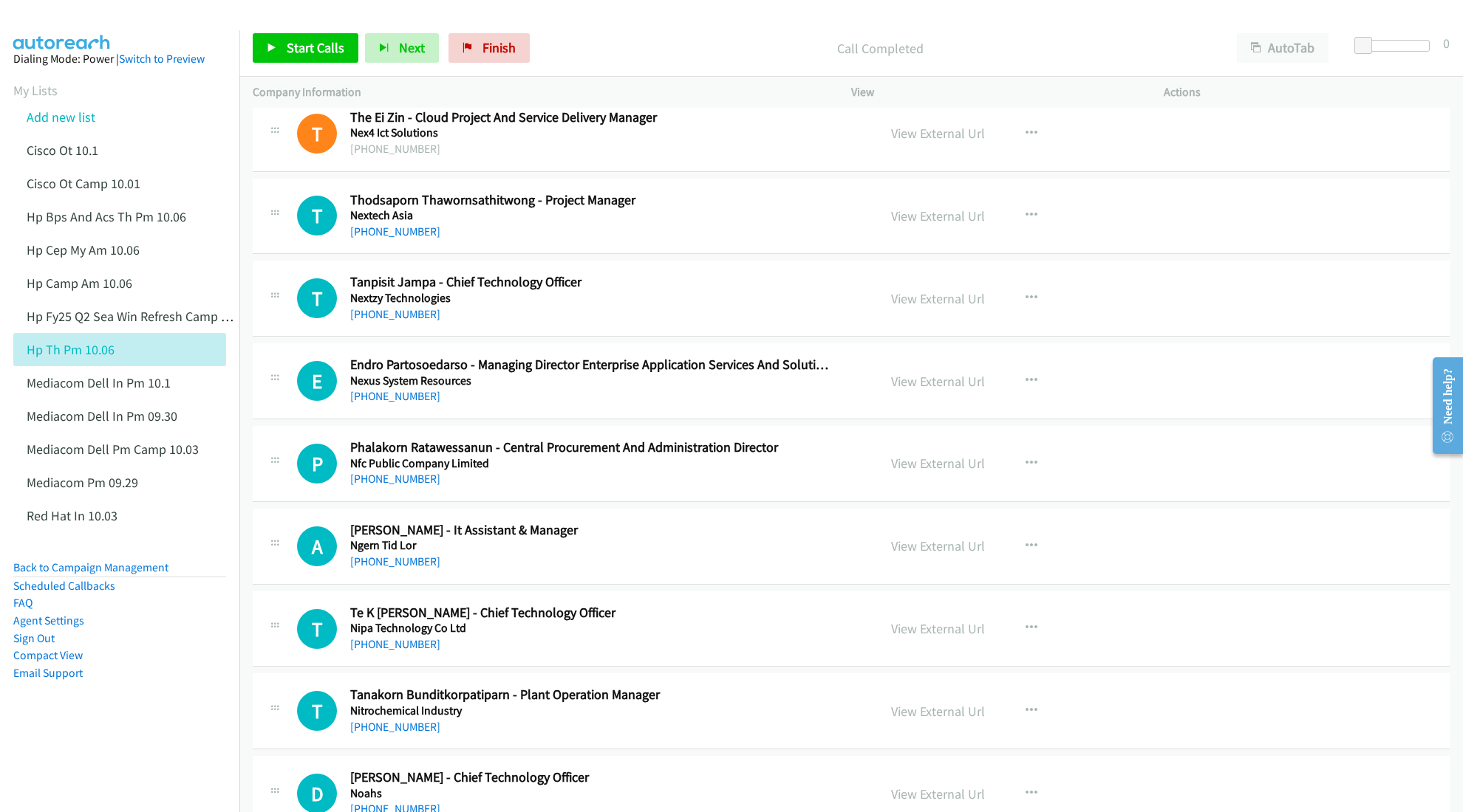
scroll to position [1674, 0]
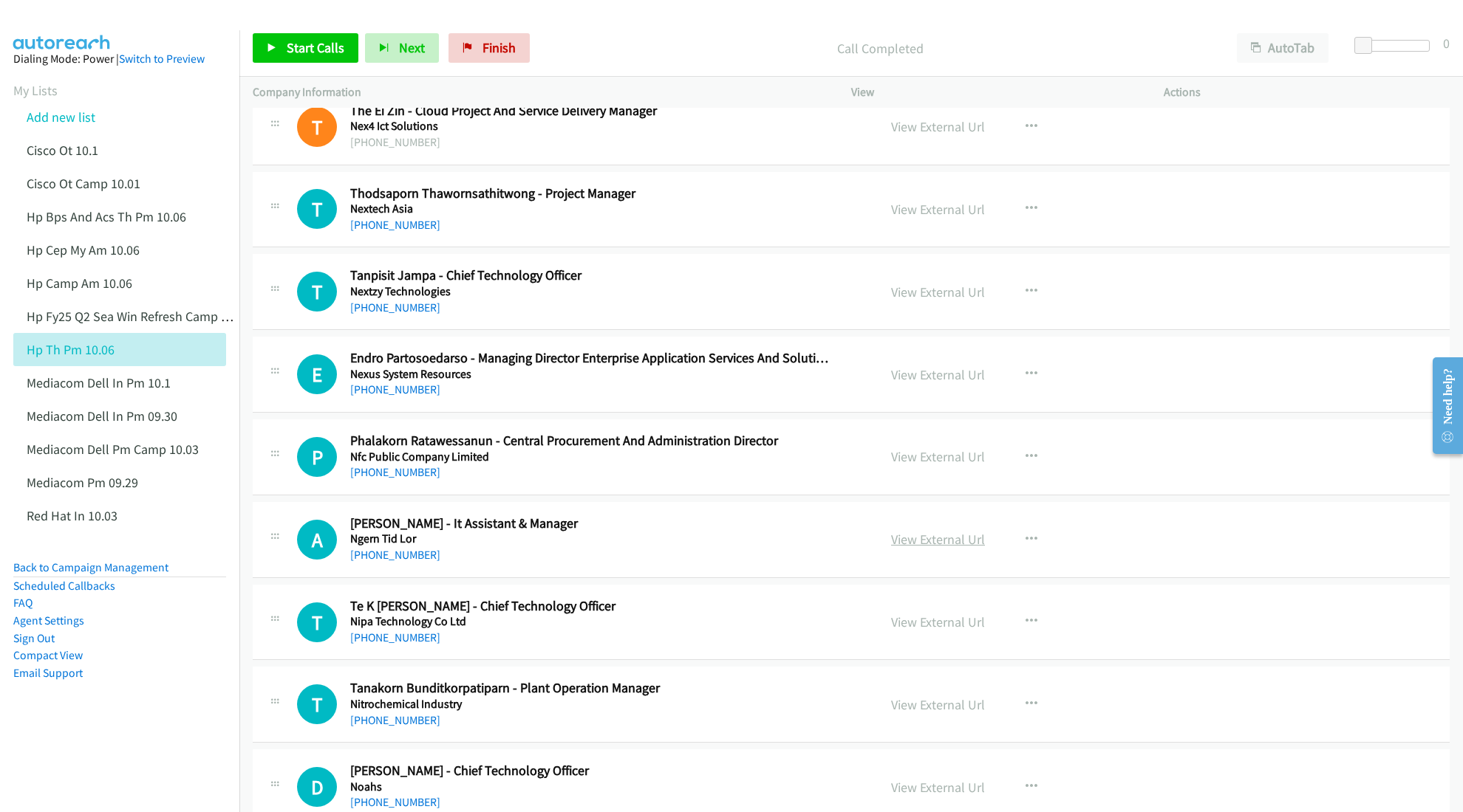
click at [956, 539] on link "View External Url" at bounding box center [938, 539] width 94 height 17
click at [924, 626] on link "View External Url" at bounding box center [938, 622] width 94 height 17
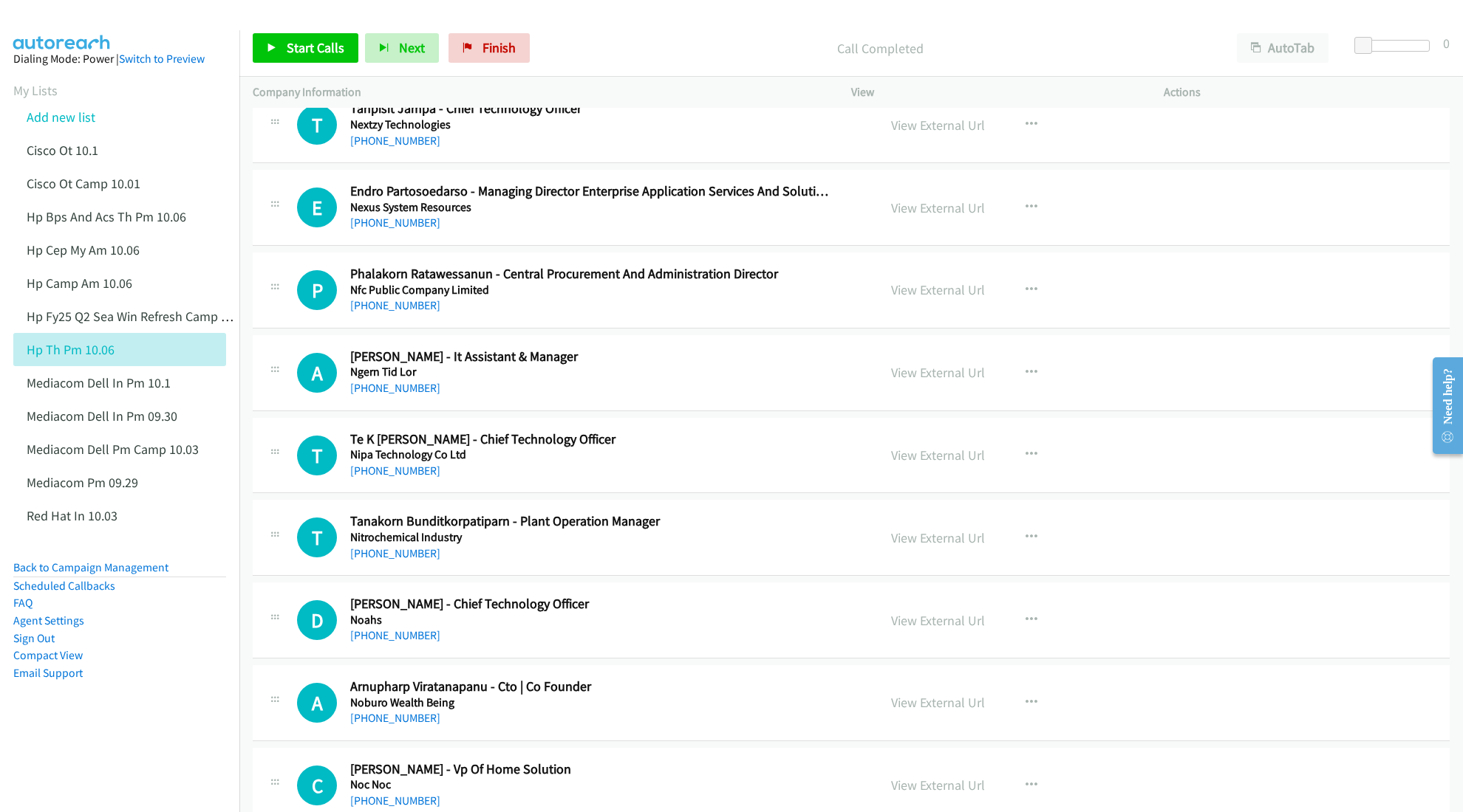
scroll to position [1871, 0]
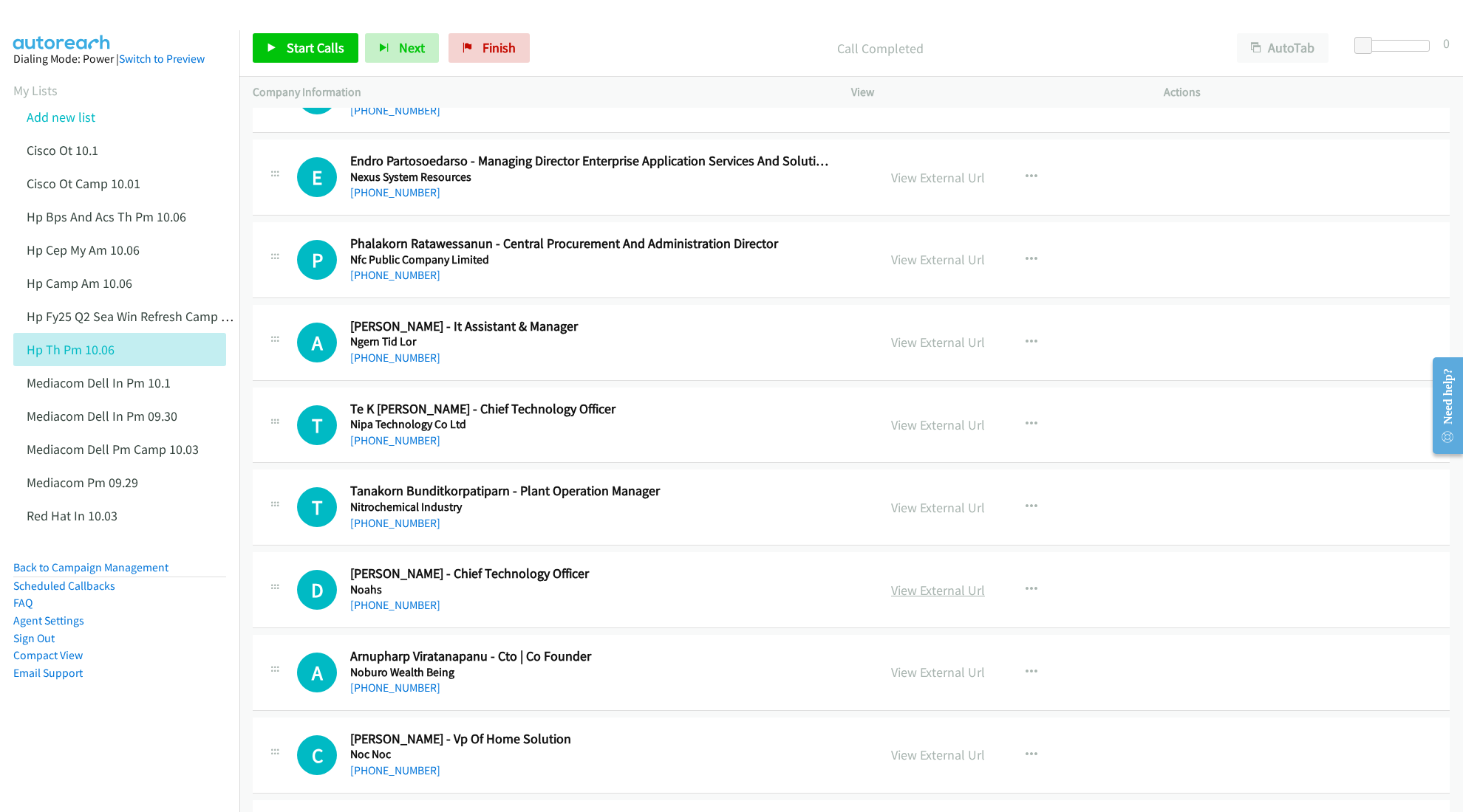
click at [944, 594] on link "View External Url" at bounding box center [938, 591] width 94 height 17
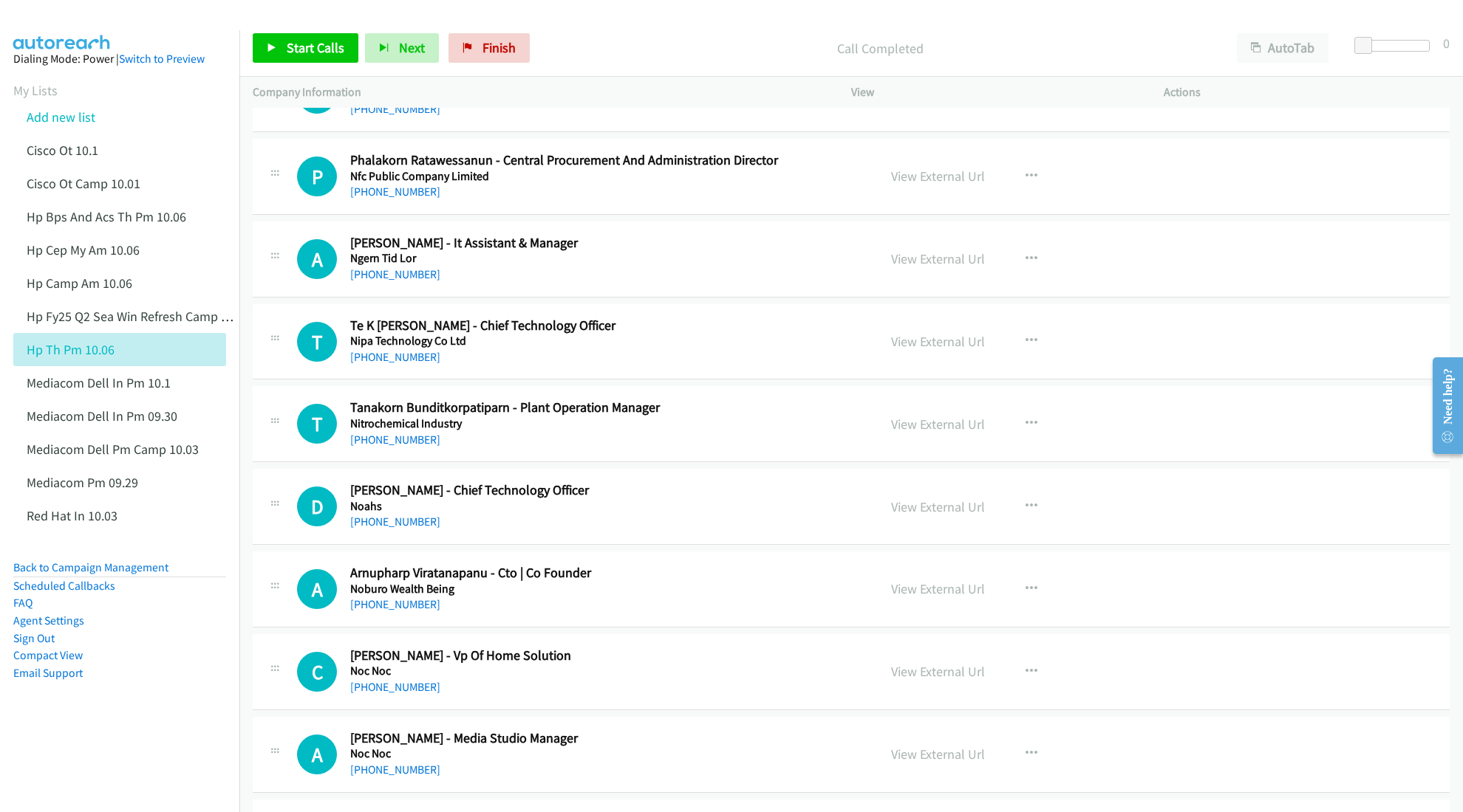
scroll to position [1969, 0]
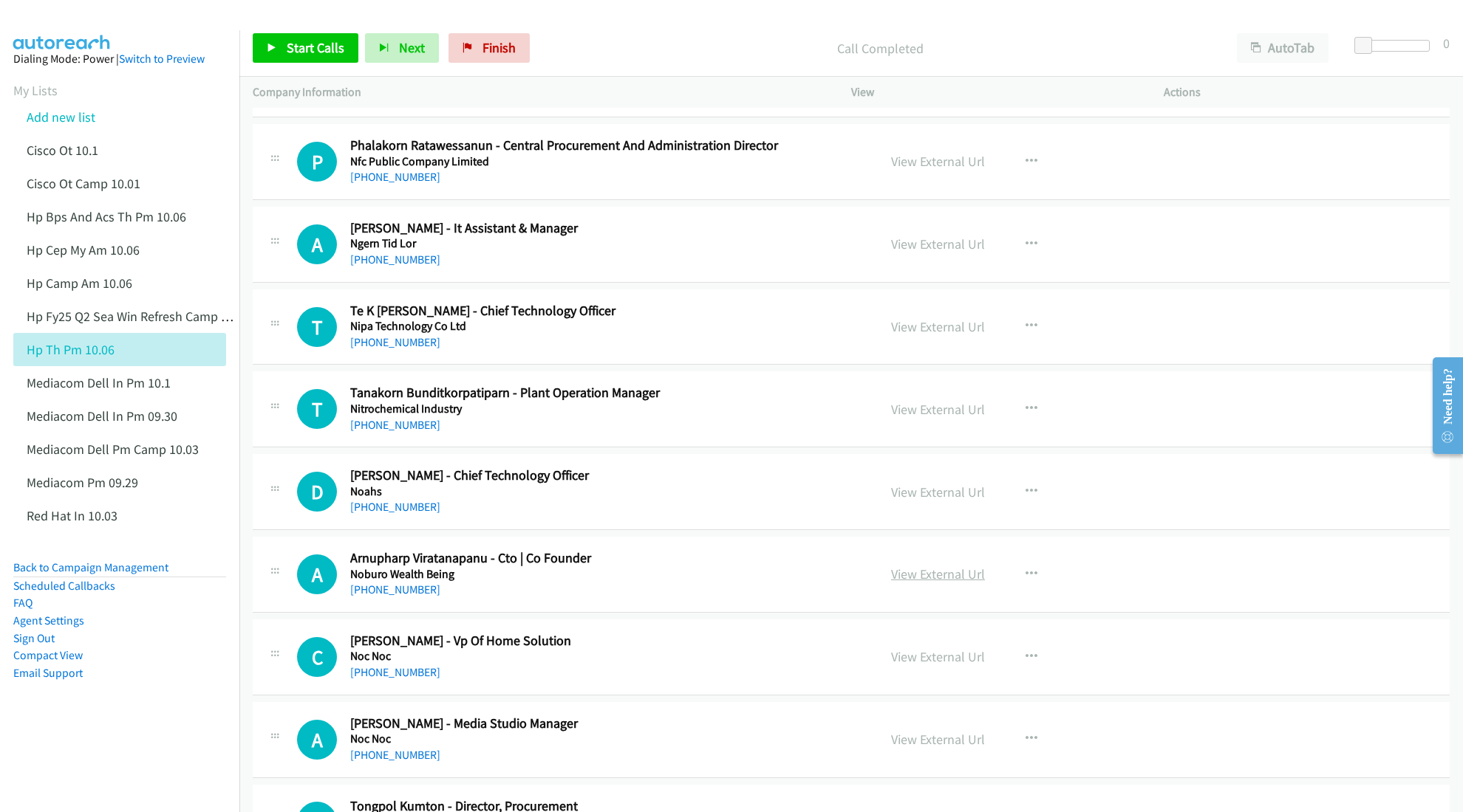
click at [940, 582] on link "View External Url" at bounding box center [938, 574] width 94 height 17
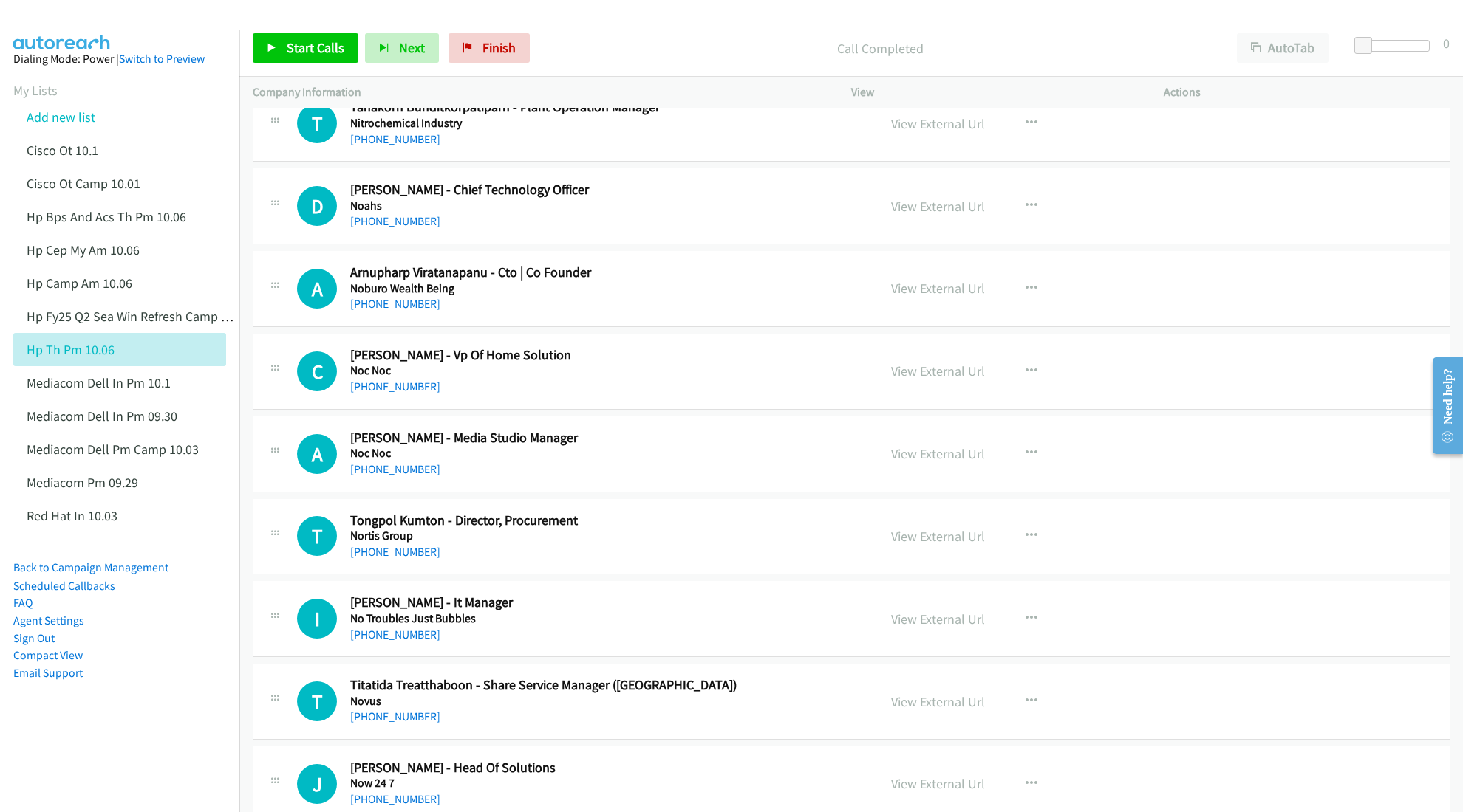
scroll to position [2264, 0]
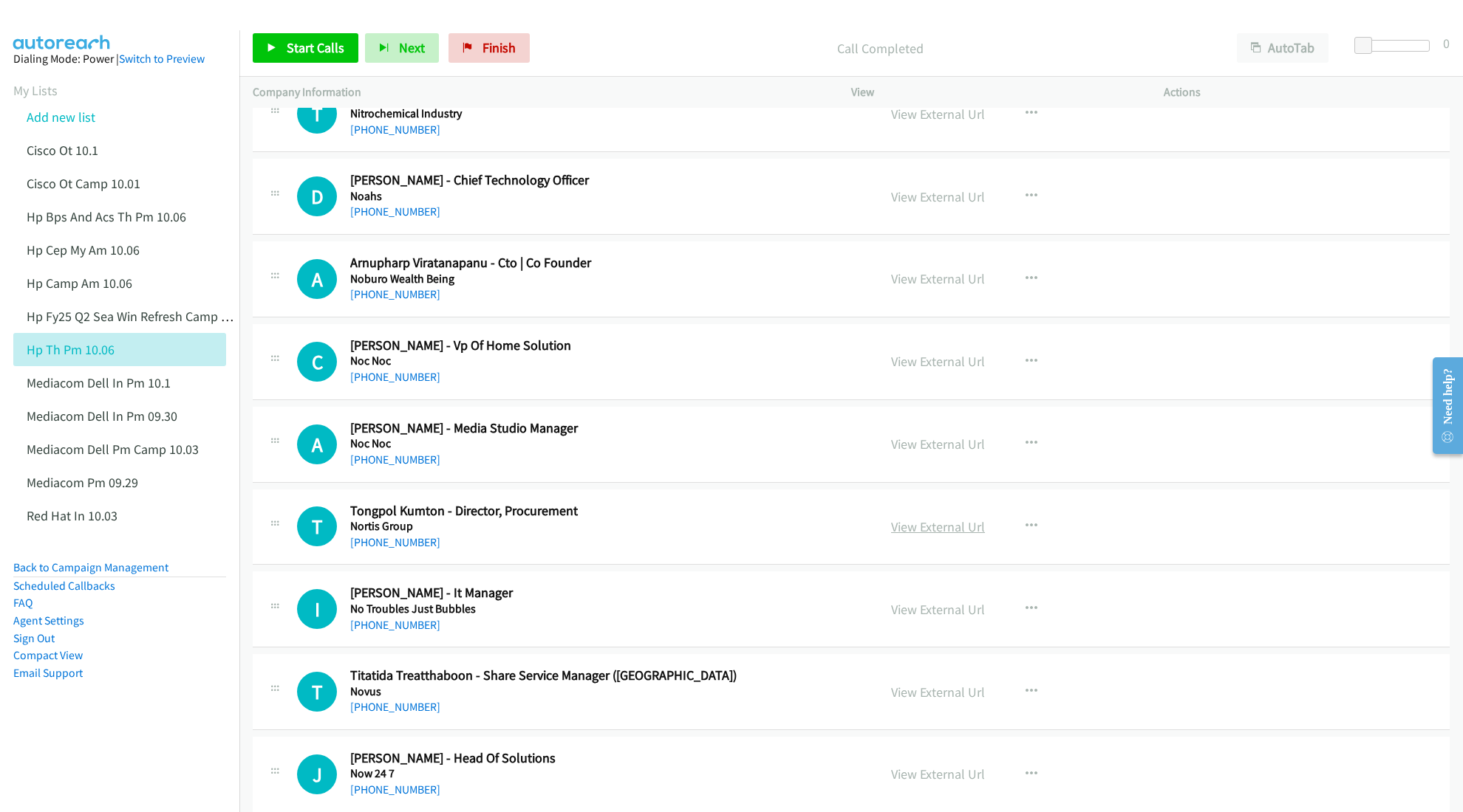
click at [926, 530] on link "View External Url" at bounding box center [938, 526] width 94 height 17
click at [917, 615] on link "View External Url" at bounding box center [938, 610] width 94 height 17
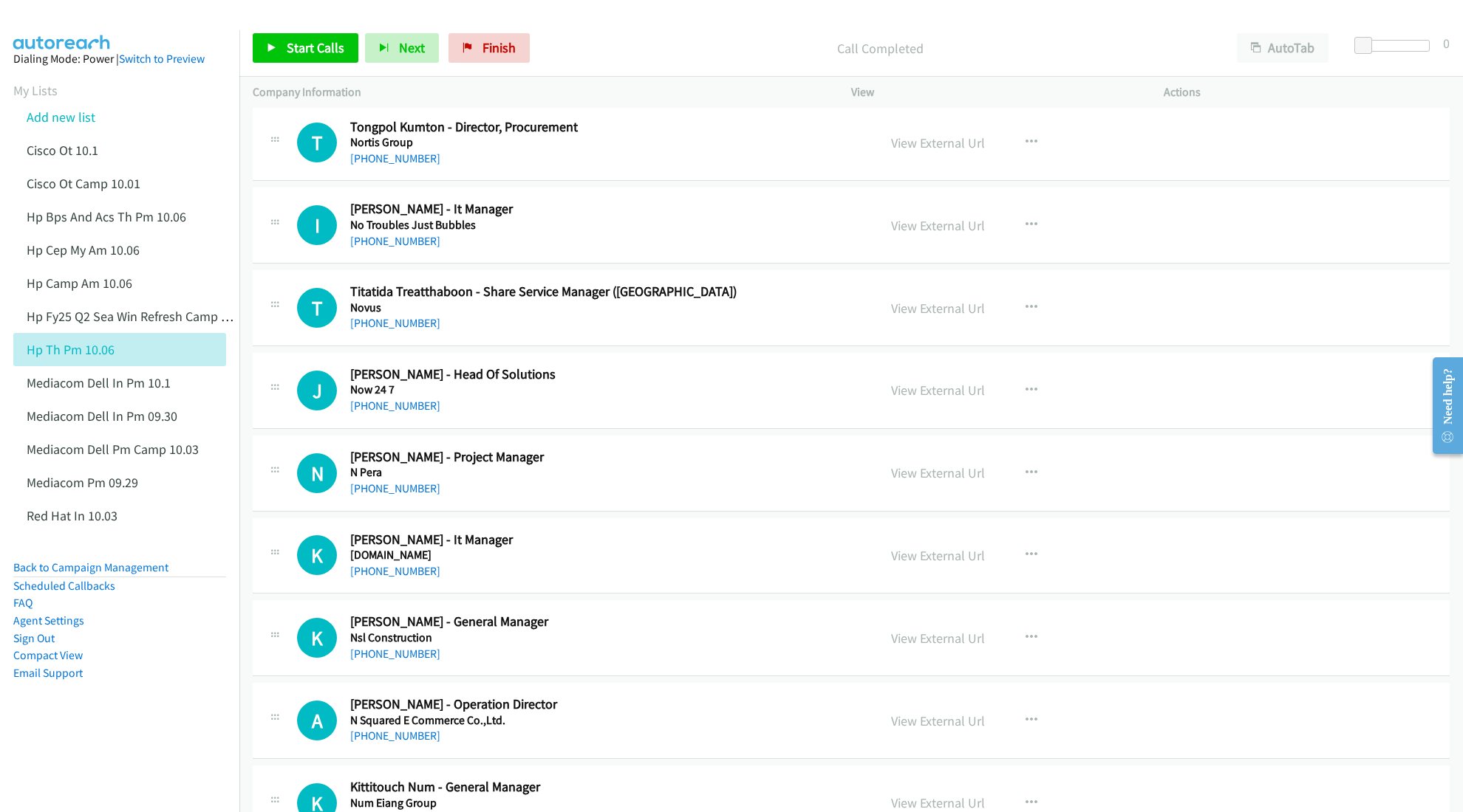
scroll to position [2659, 0]
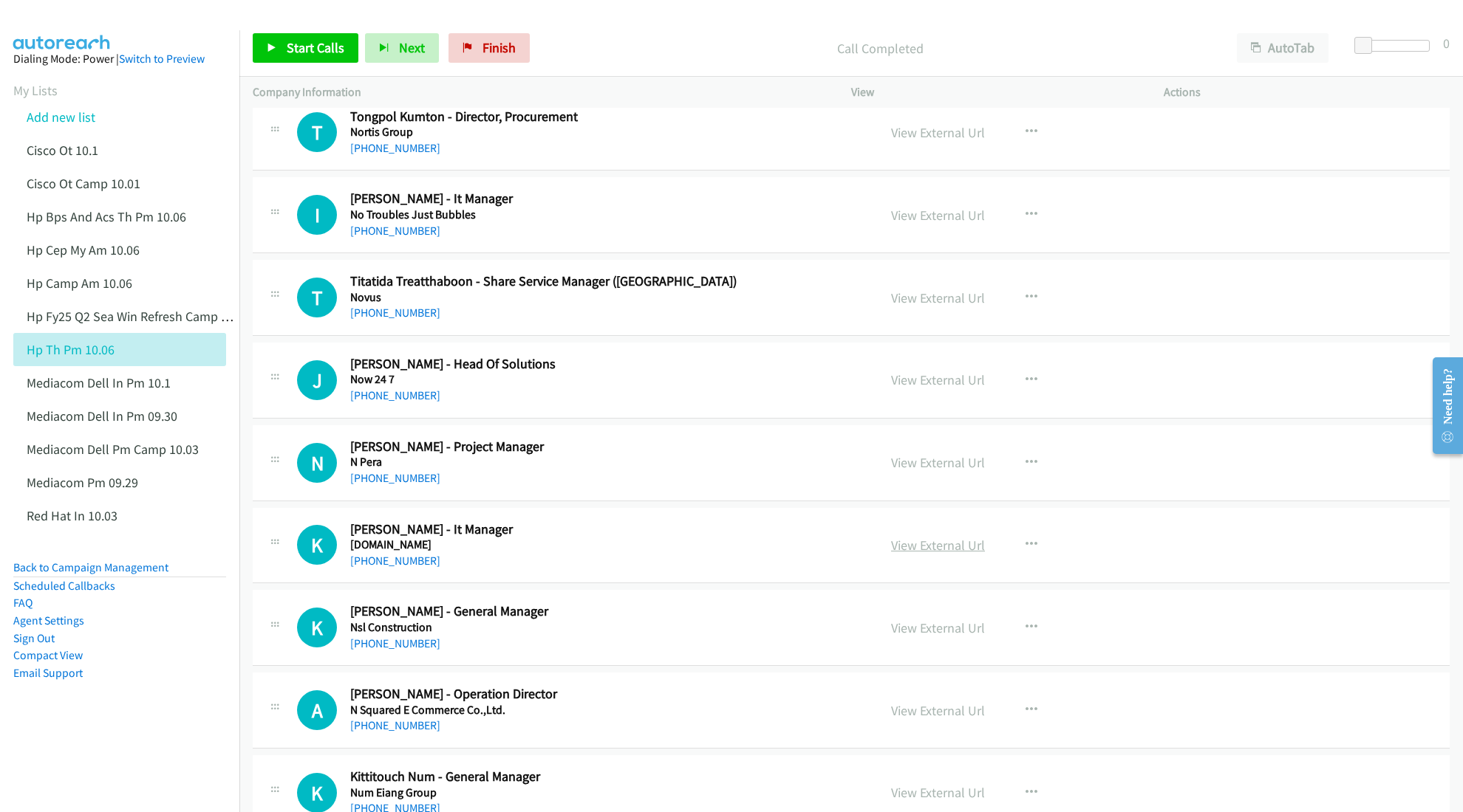
click at [926, 554] on link "View External Url" at bounding box center [938, 546] width 94 height 17
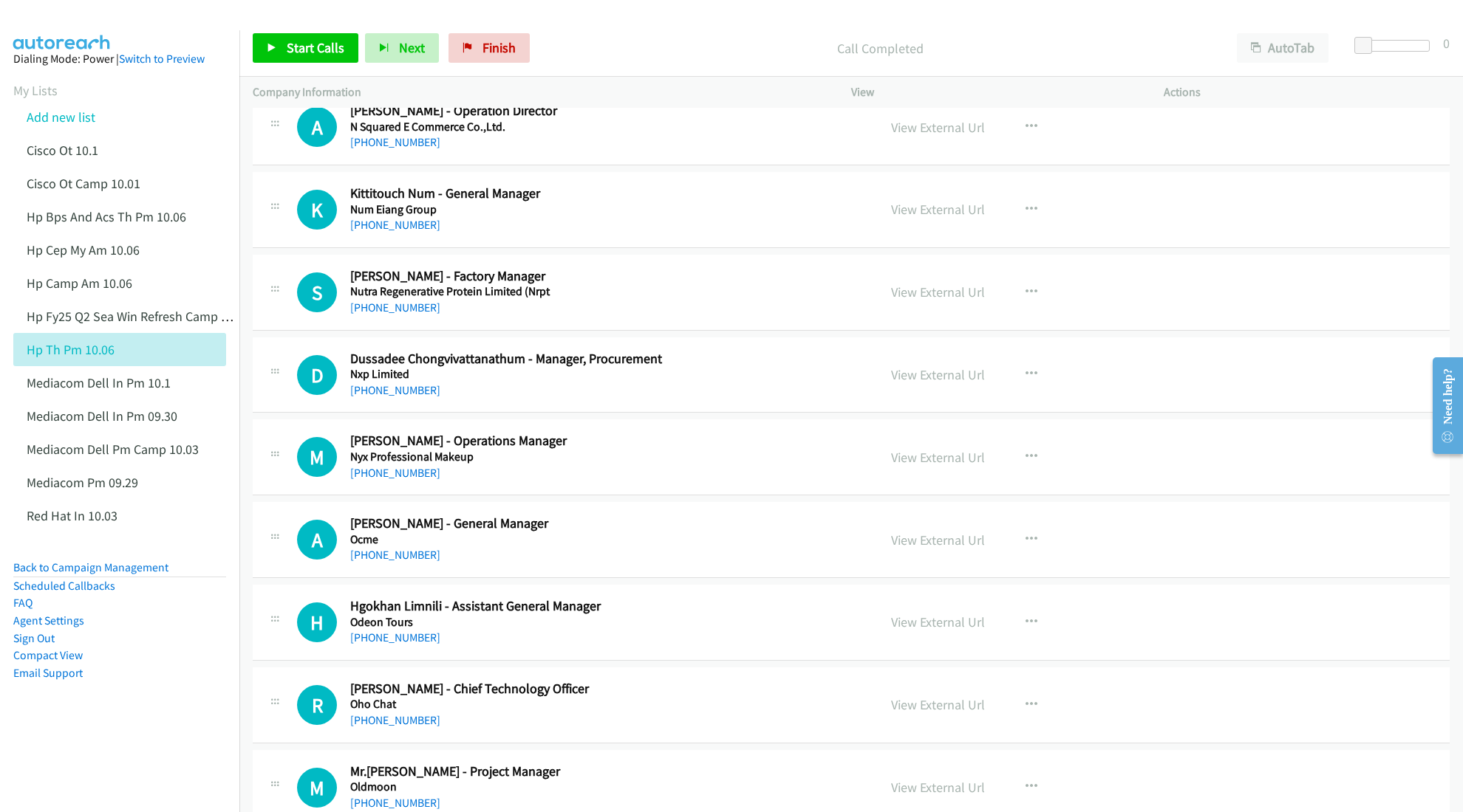
scroll to position [3250, 0]
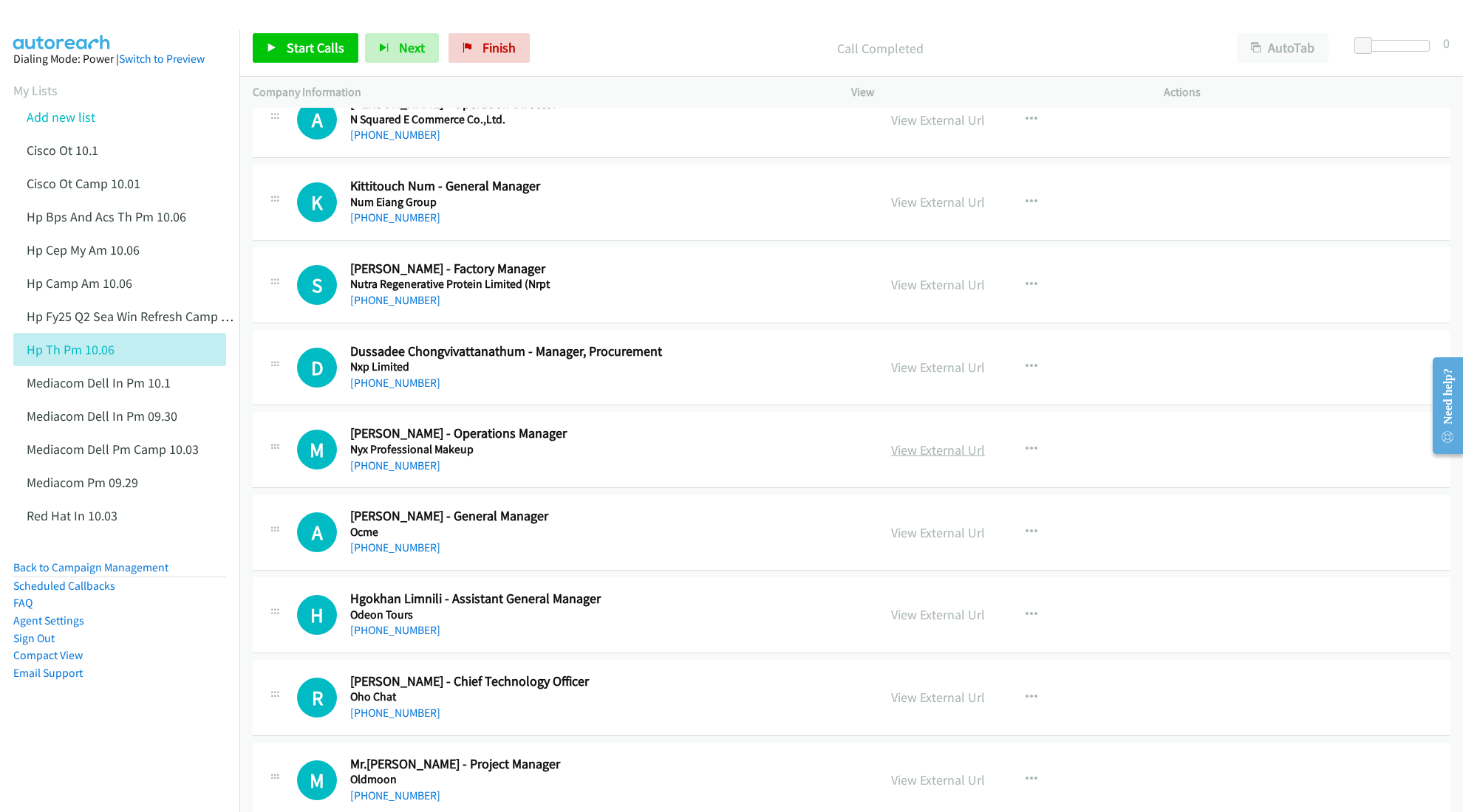
click at [952, 458] on link "View External Url" at bounding box center [938, 450] width 94 height 17
click at [950, 374] on link "View External Url" at bounding box center [938, 367] width 94 height 17
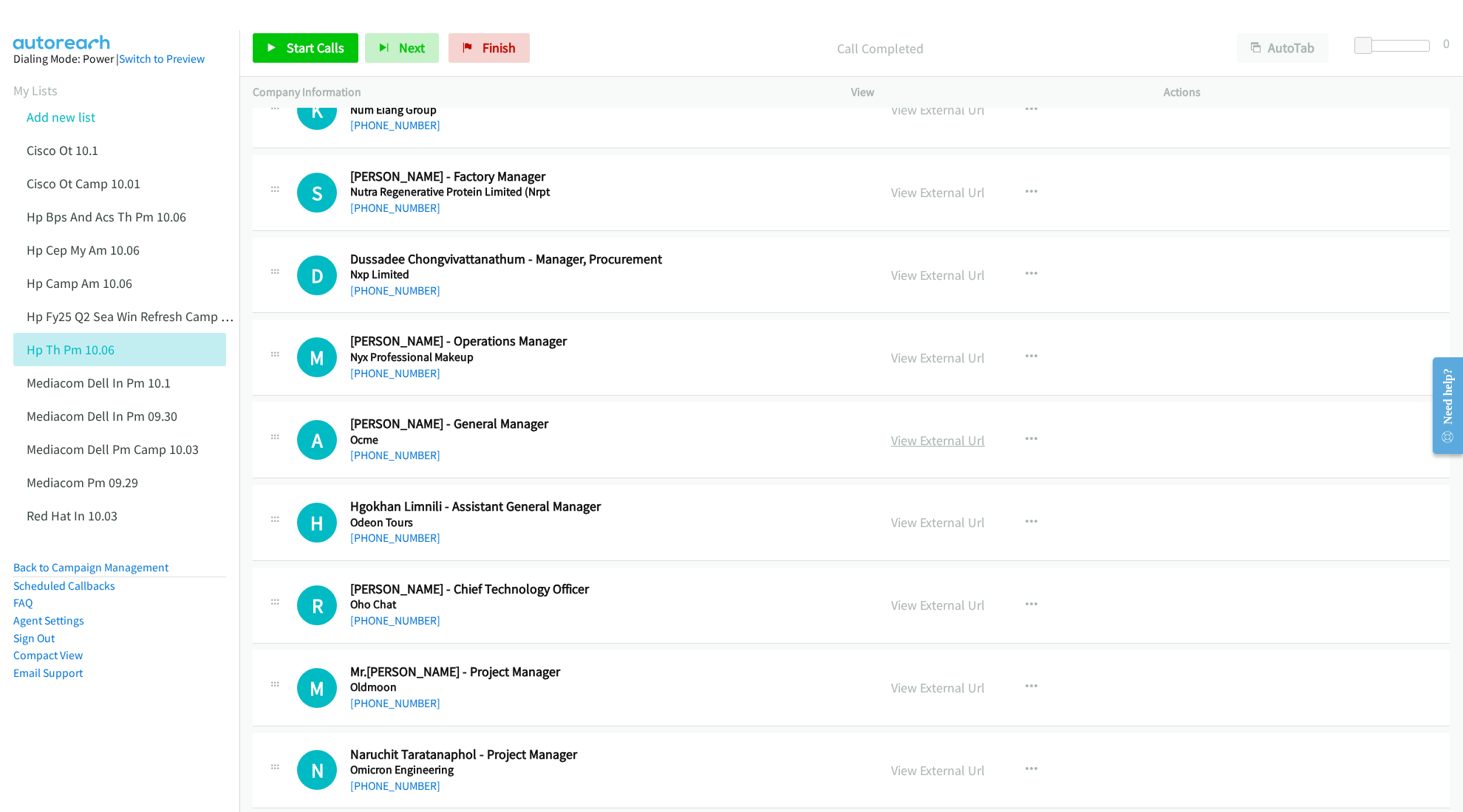
scroll to position [3348, 0]
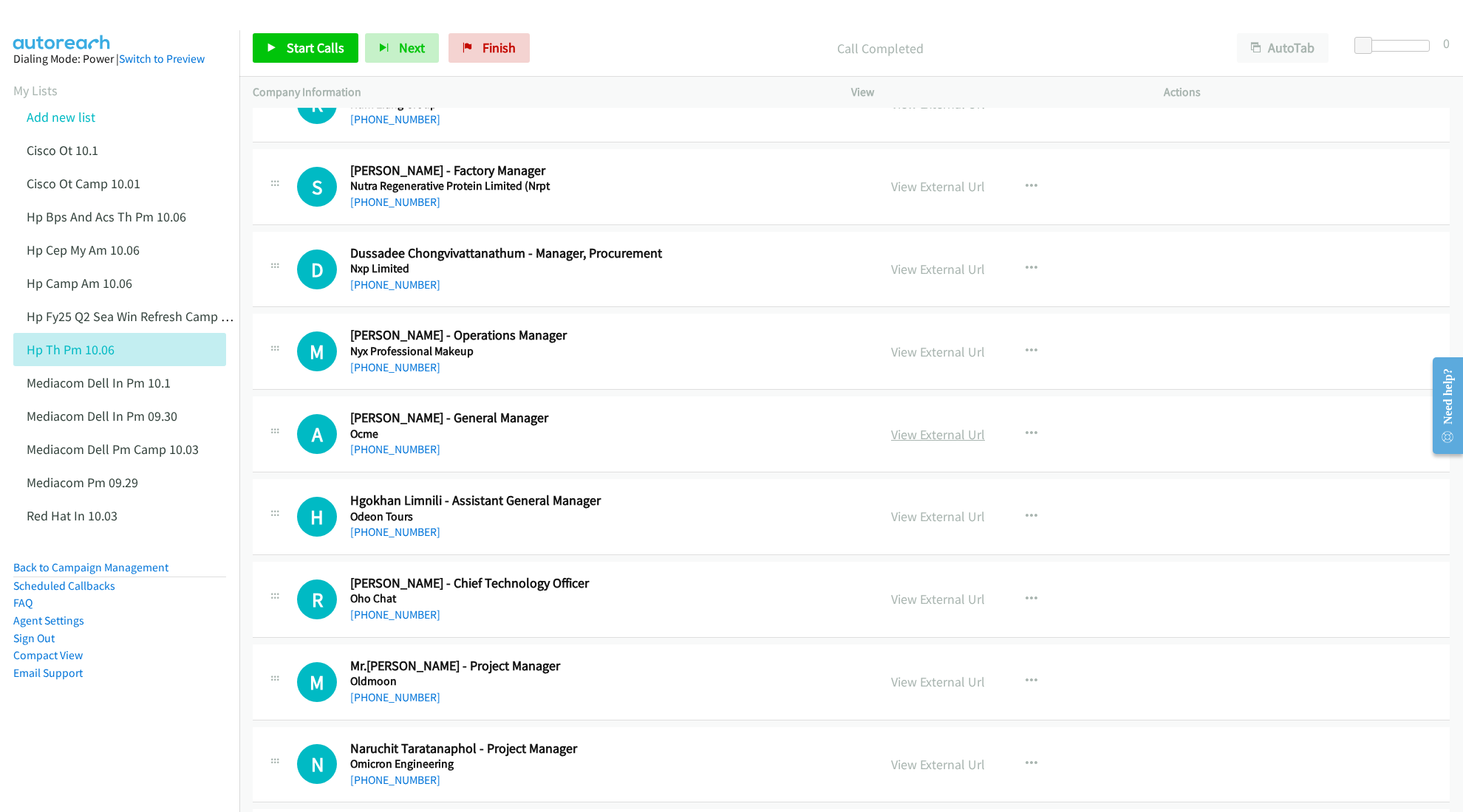
click at [916, 441] on link "View External Url" at bounding box center [938, 434] width 94 height 17
click at [919, 603] on link "View External Url" at bounding box center [938, 599] width 94 height 17
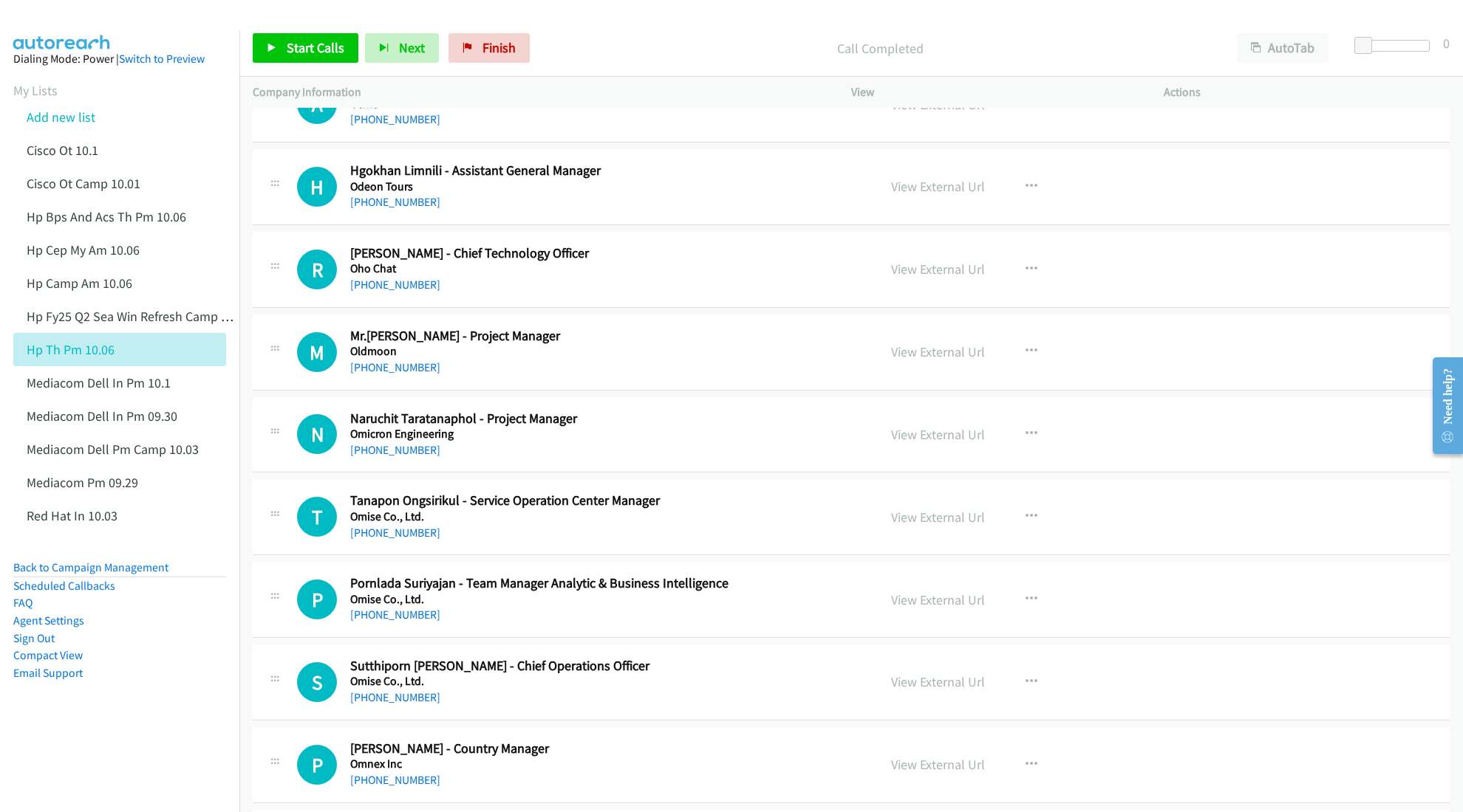
scroll to position [3742, 0]
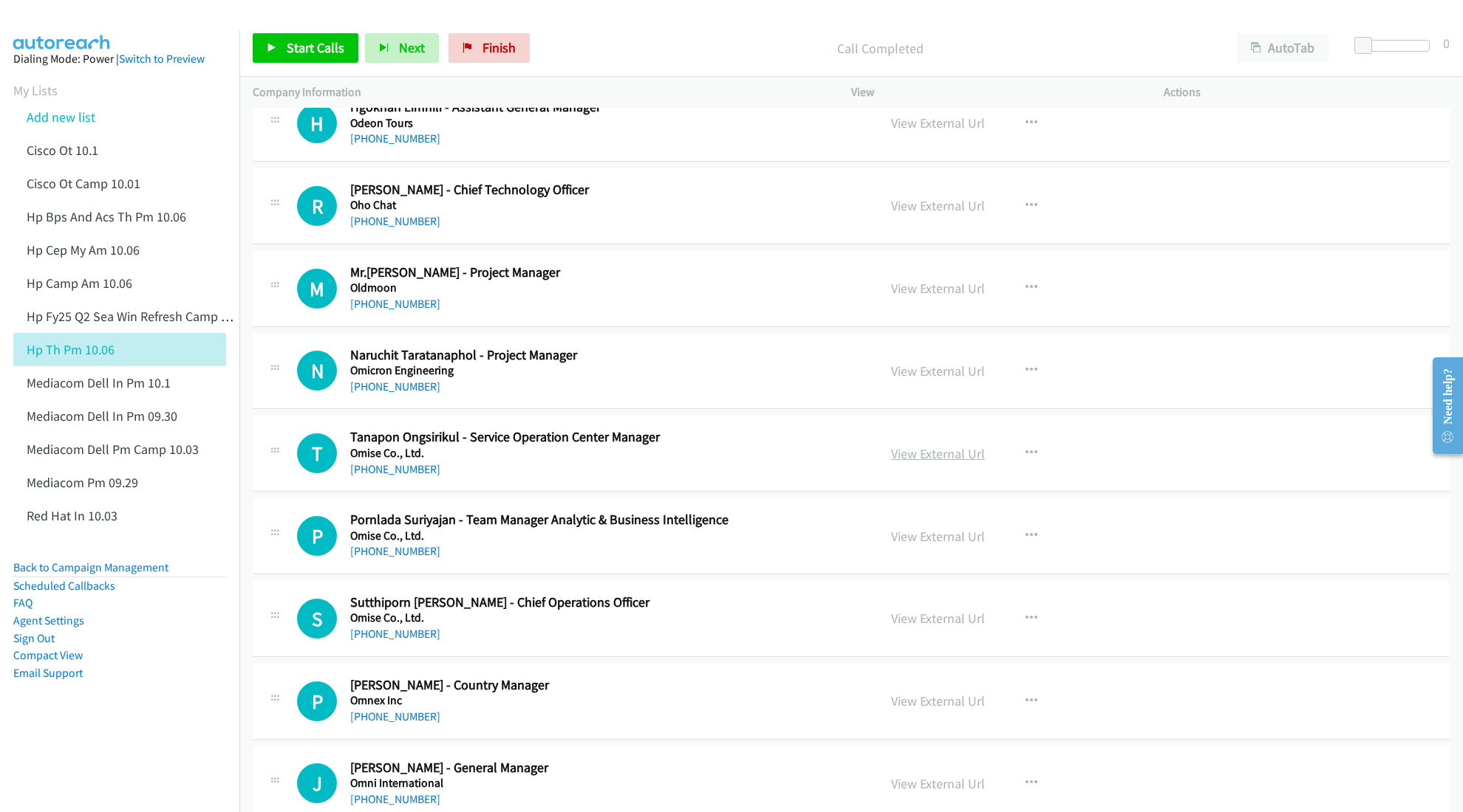
click at [923, 462] on link "View External Url" at bounding box center [938, 454] width 94 height 17
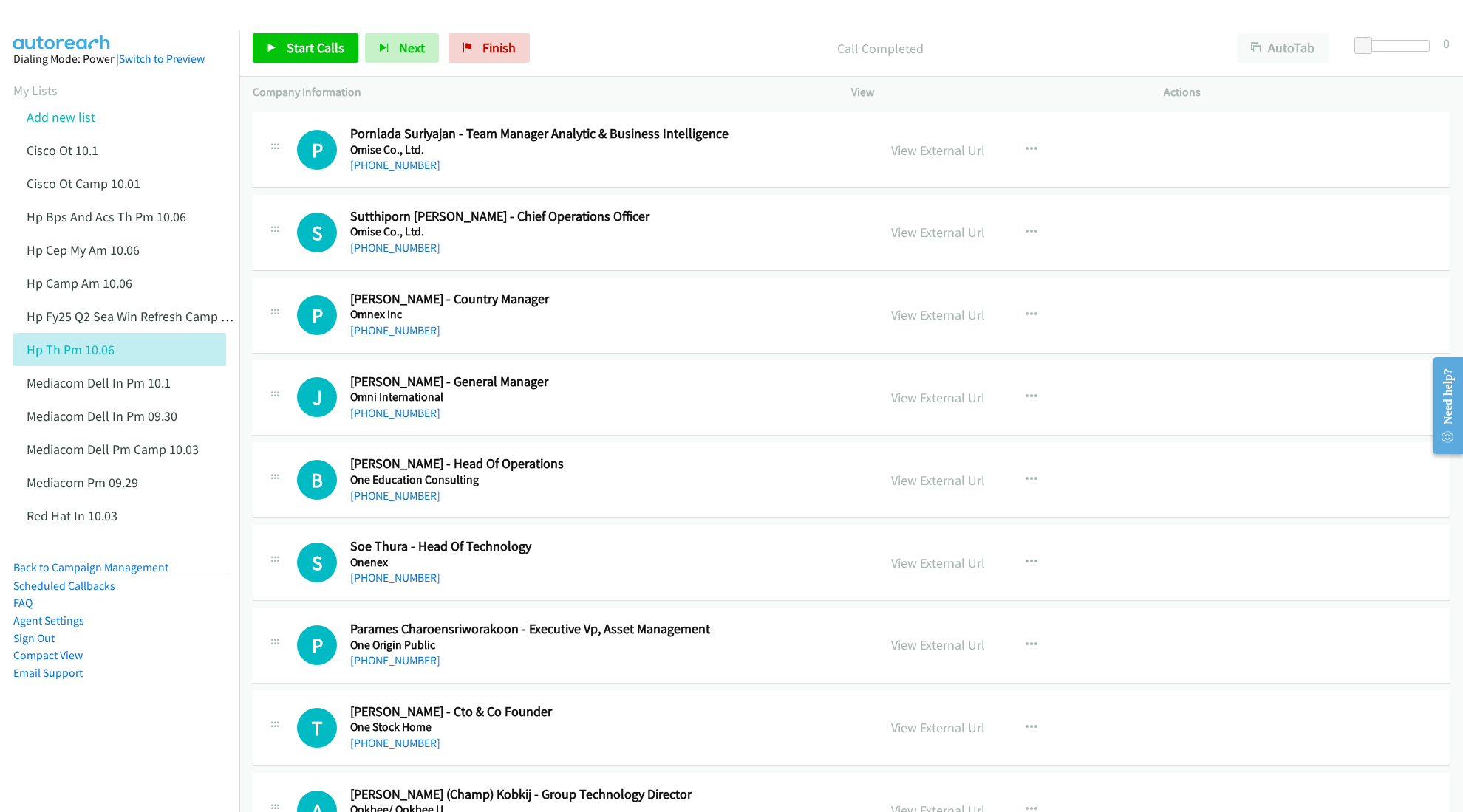
scroll to position [4136, 0]
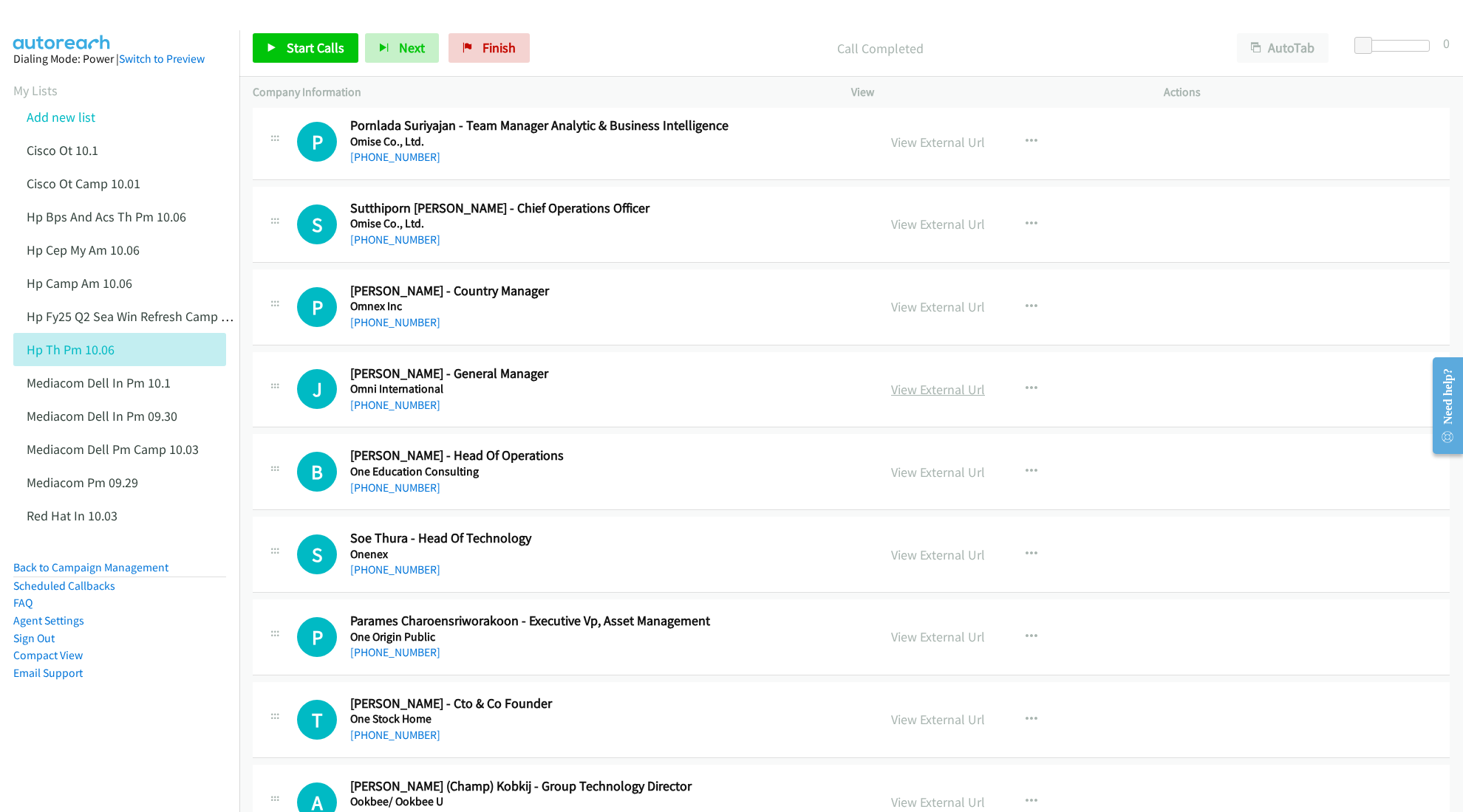
click at [930, 398] on link "View External Url" at bounding box center [938, 389] width 94 height 17
click at [924, 480] on link "View External Url" at bounding box center [938, 472] width 94 height 17
click at [913, 564] on link "View External Url" at bounding box center [938, 555] width 94 height 17
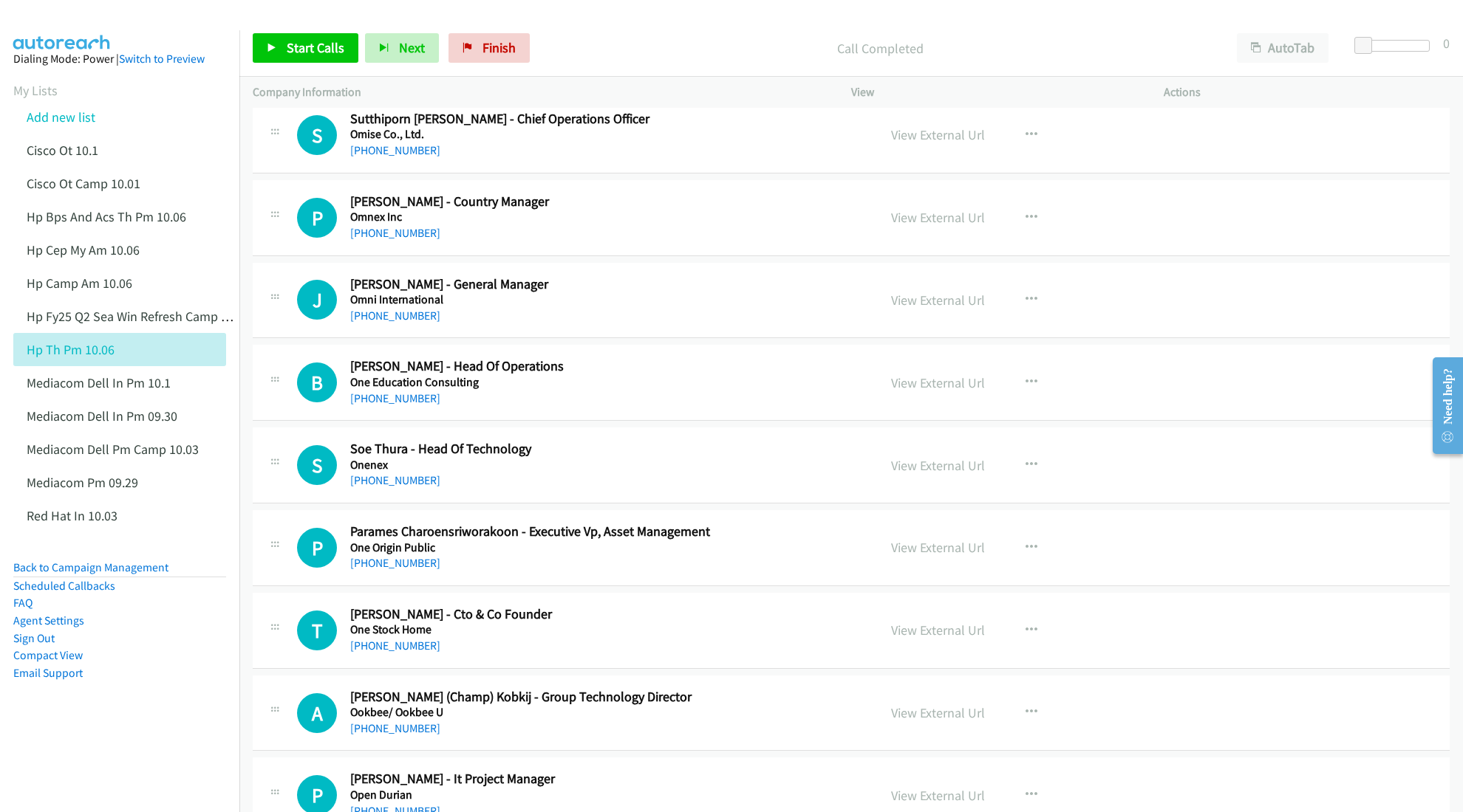
scroll to position [4235, 0]
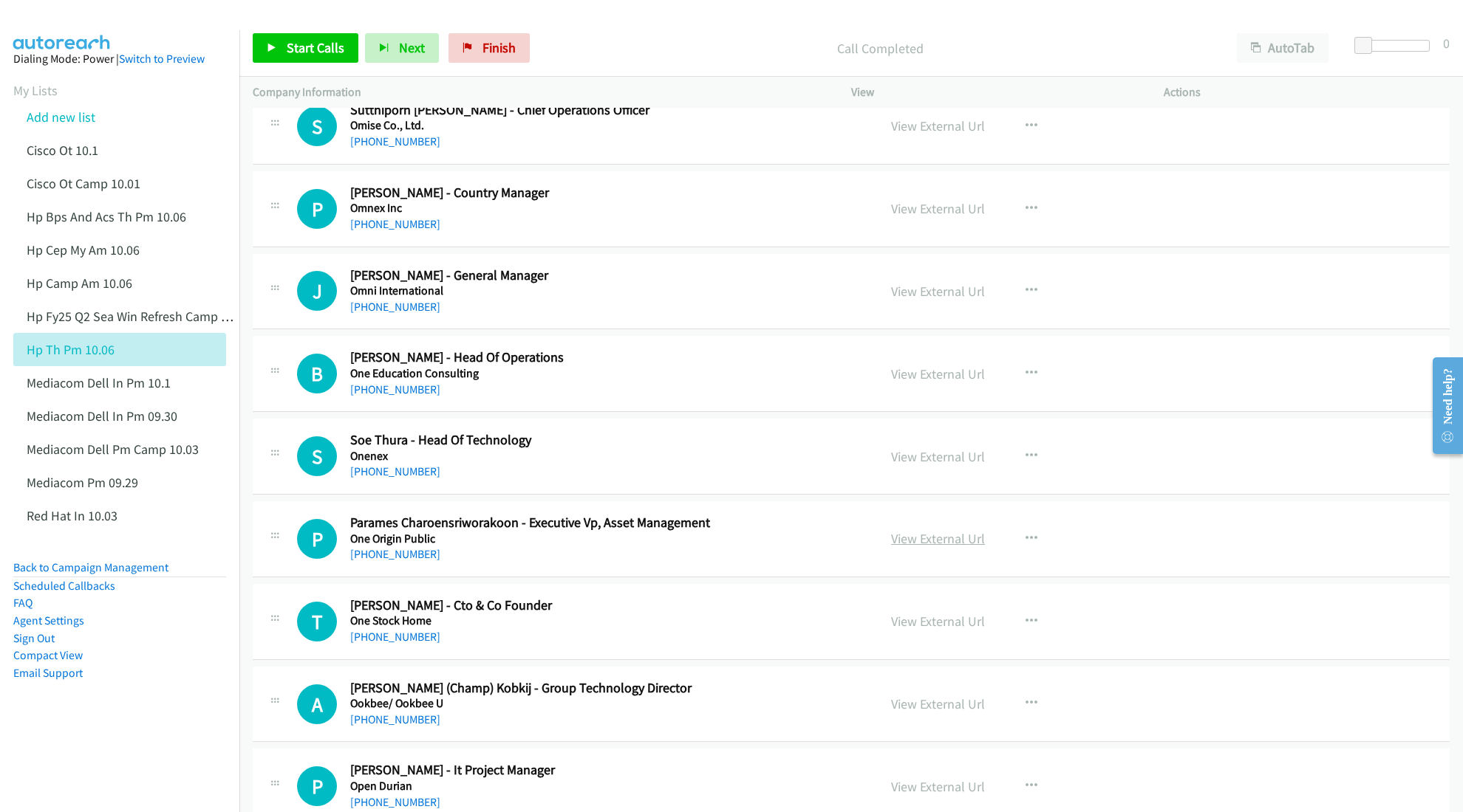
click at [926, 547] on link "View External Url" at bounding box center [938, 538] width 94 height 17
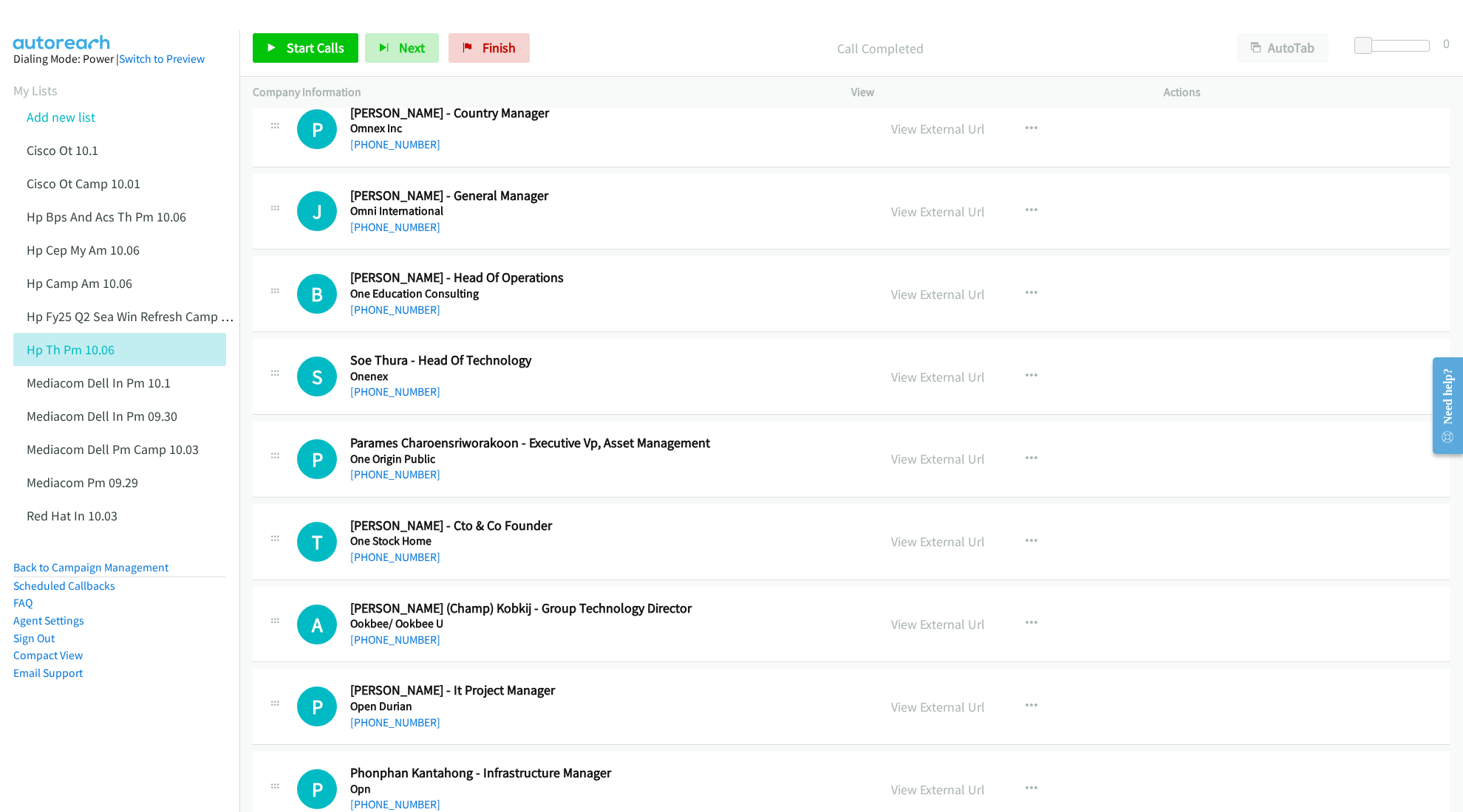
scroll to position [4333, 0]
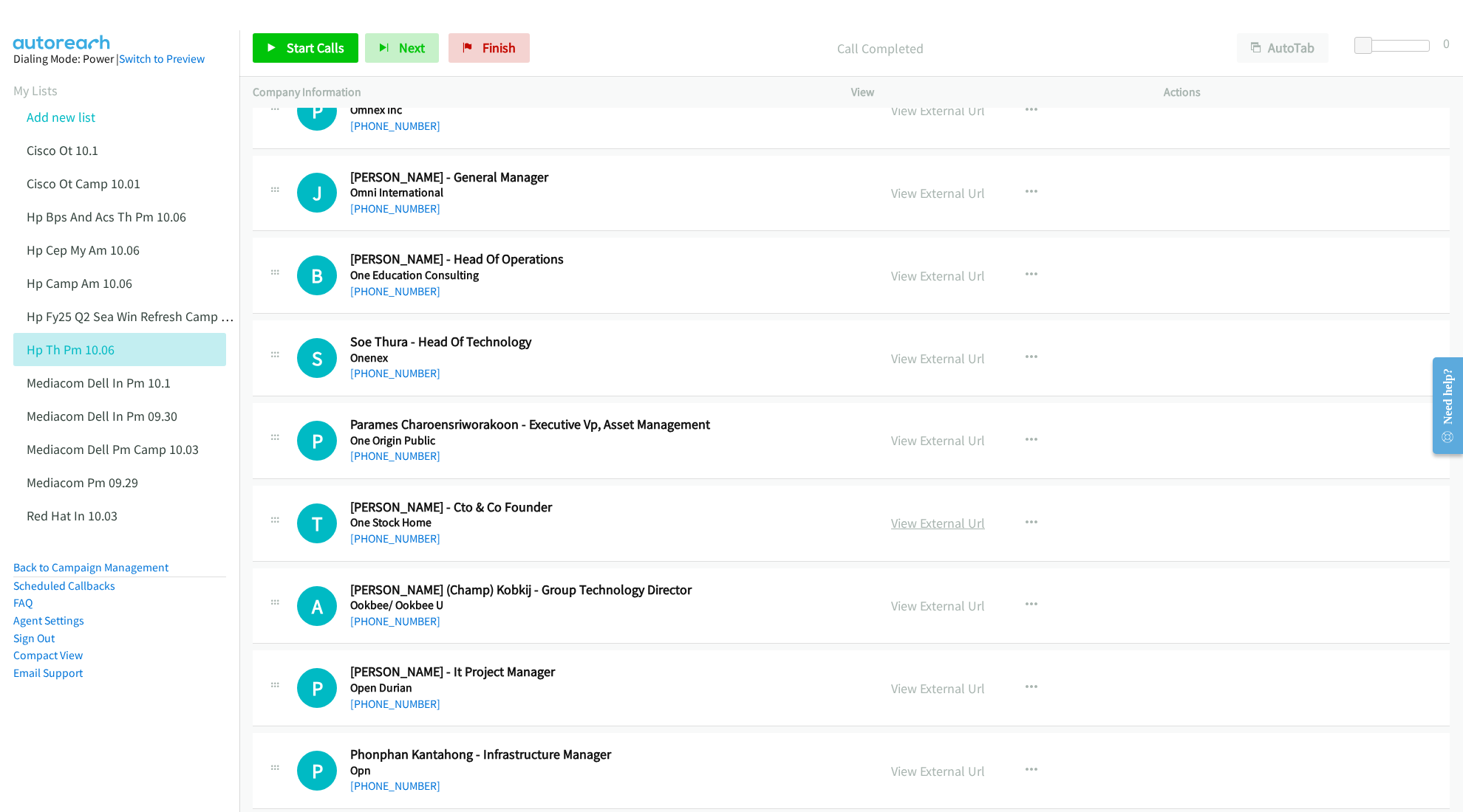
click at [929, 532] on link "View External Url" at bounding box center [938, 523] width 94 height 17
click at [914, 613] on link "View External Url" at bounding box center [938, 606] width 94 height 17
click at [914, 775] on link "View External Url" at bounding box center [938, 772] width 94 height 17
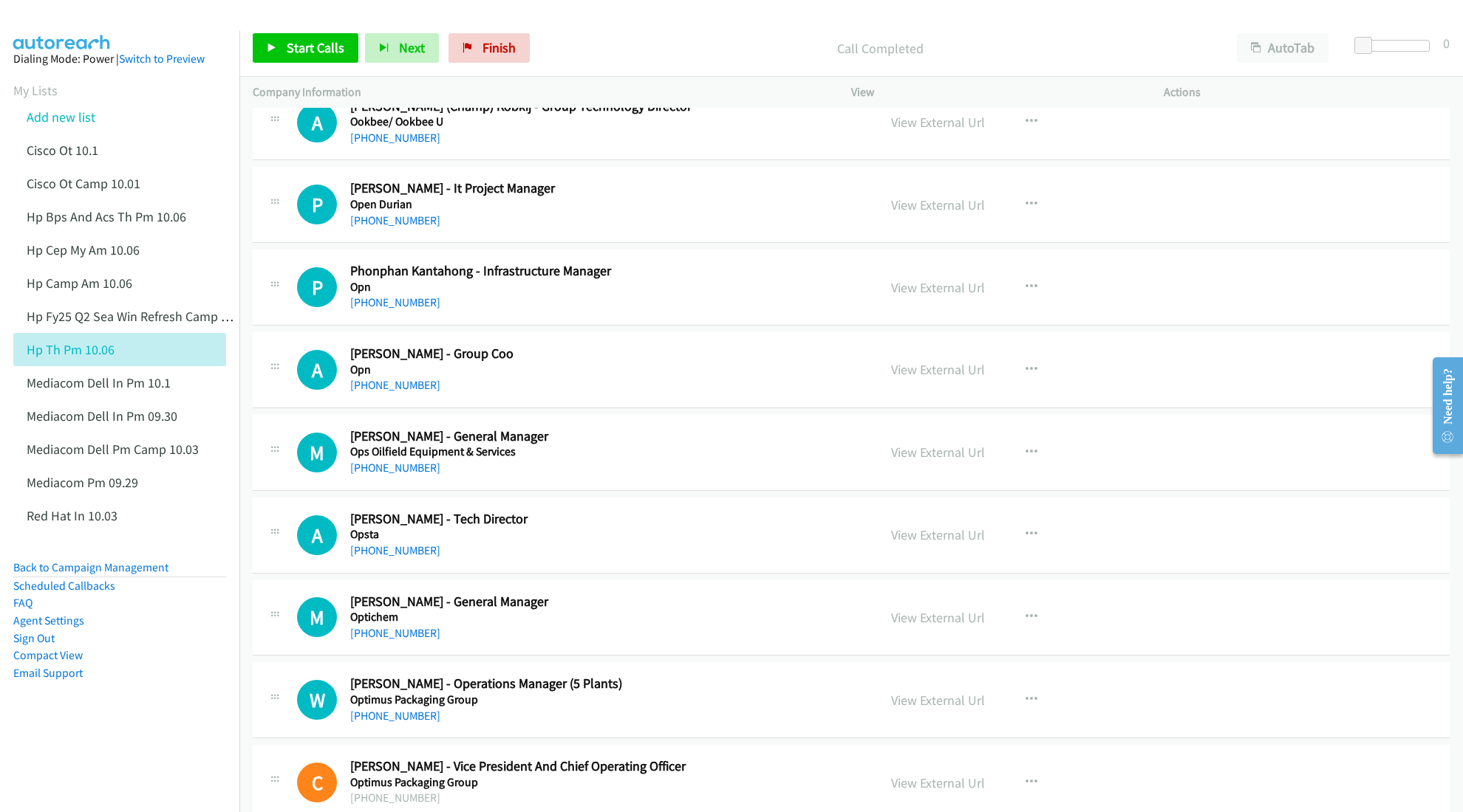
scroll to position [4825, 0]
